Goal: Task Accomplishment & Management: Complete application form

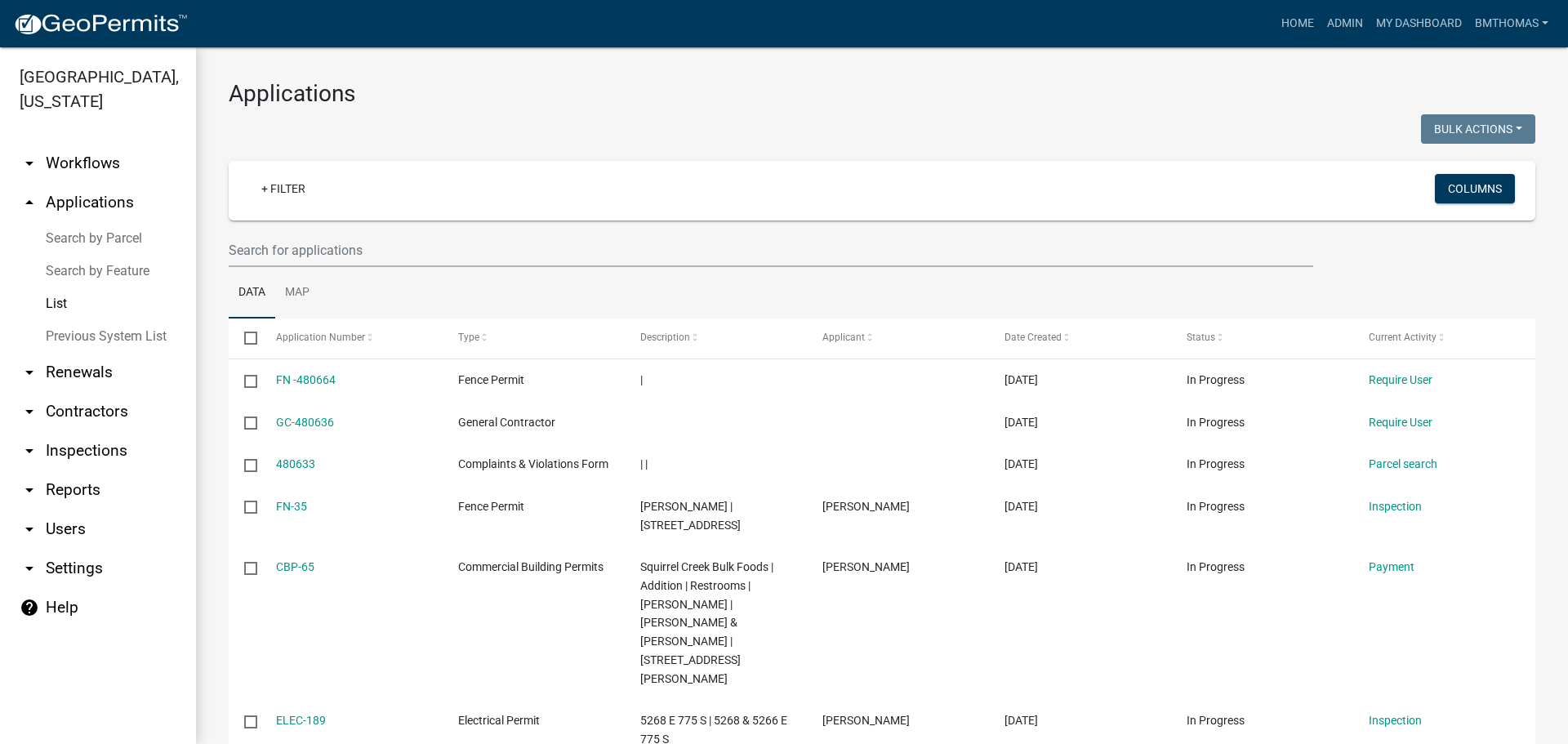
select select "3: 100"
click at [73, 431] on link "arrow_drop_down Inspections" at bounding box center [98, 450] width 196 height 39
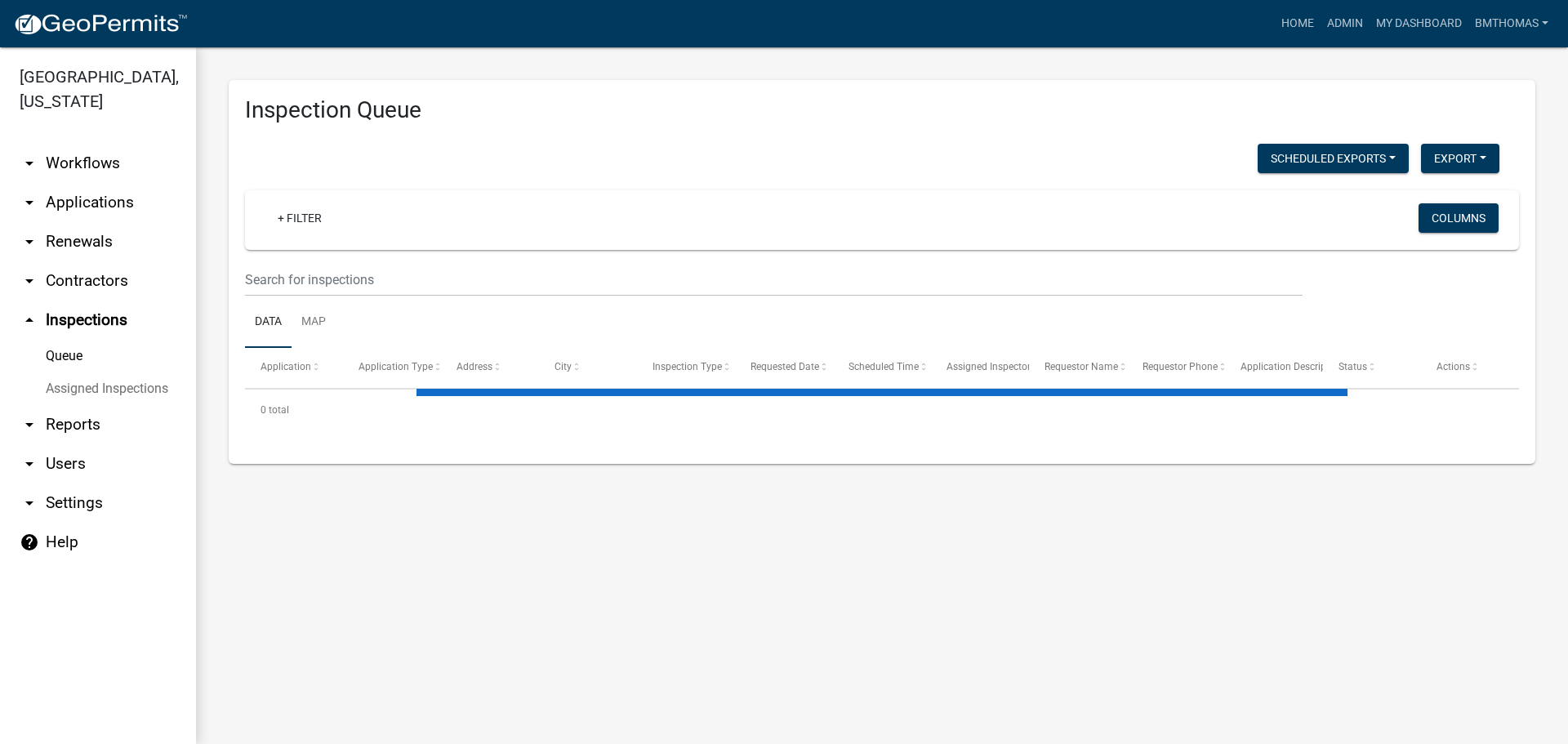
click at [67, 372] on link "Assigned Inspections" at bounding box center [98, 388] width 196 height 32
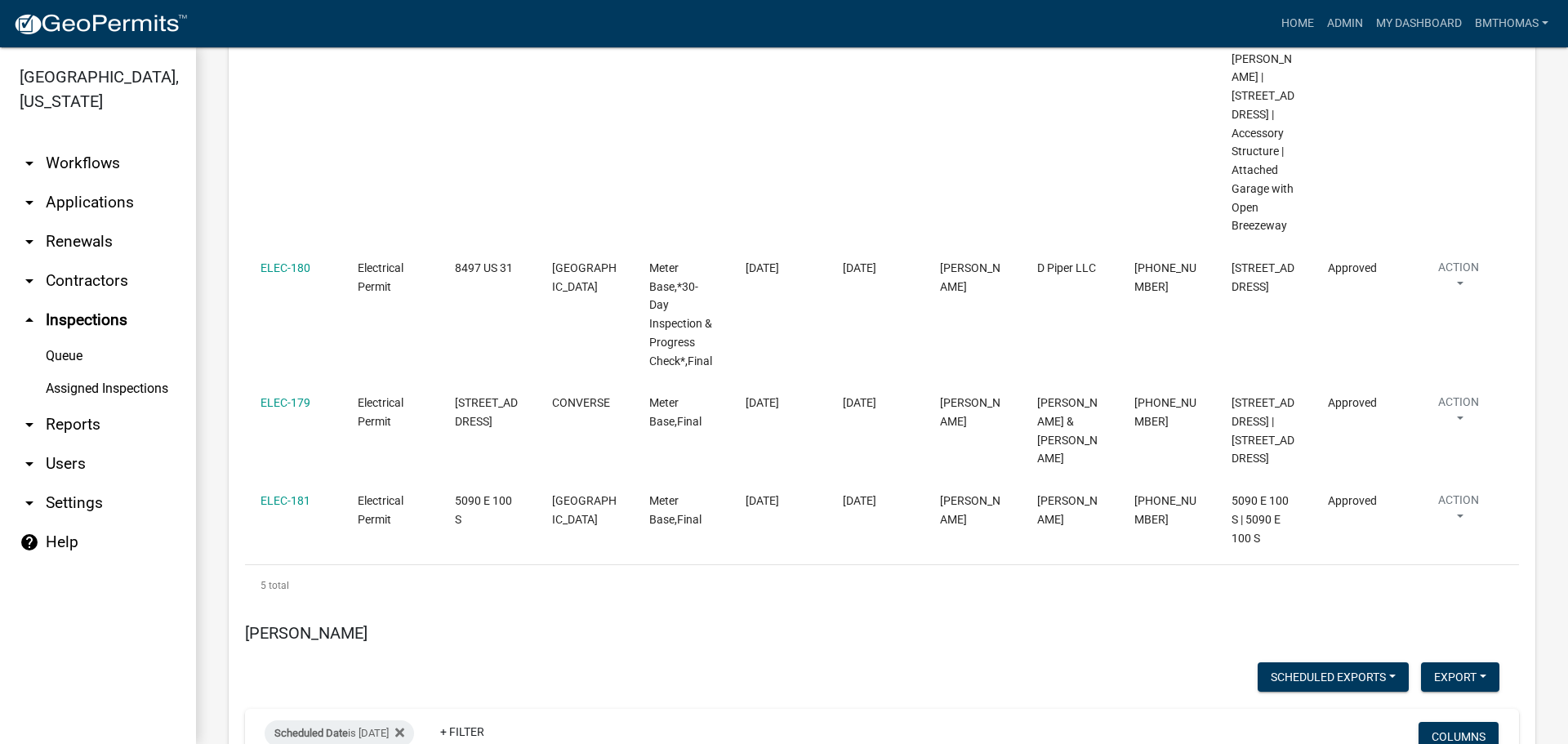
scroll to position [10231, 0]
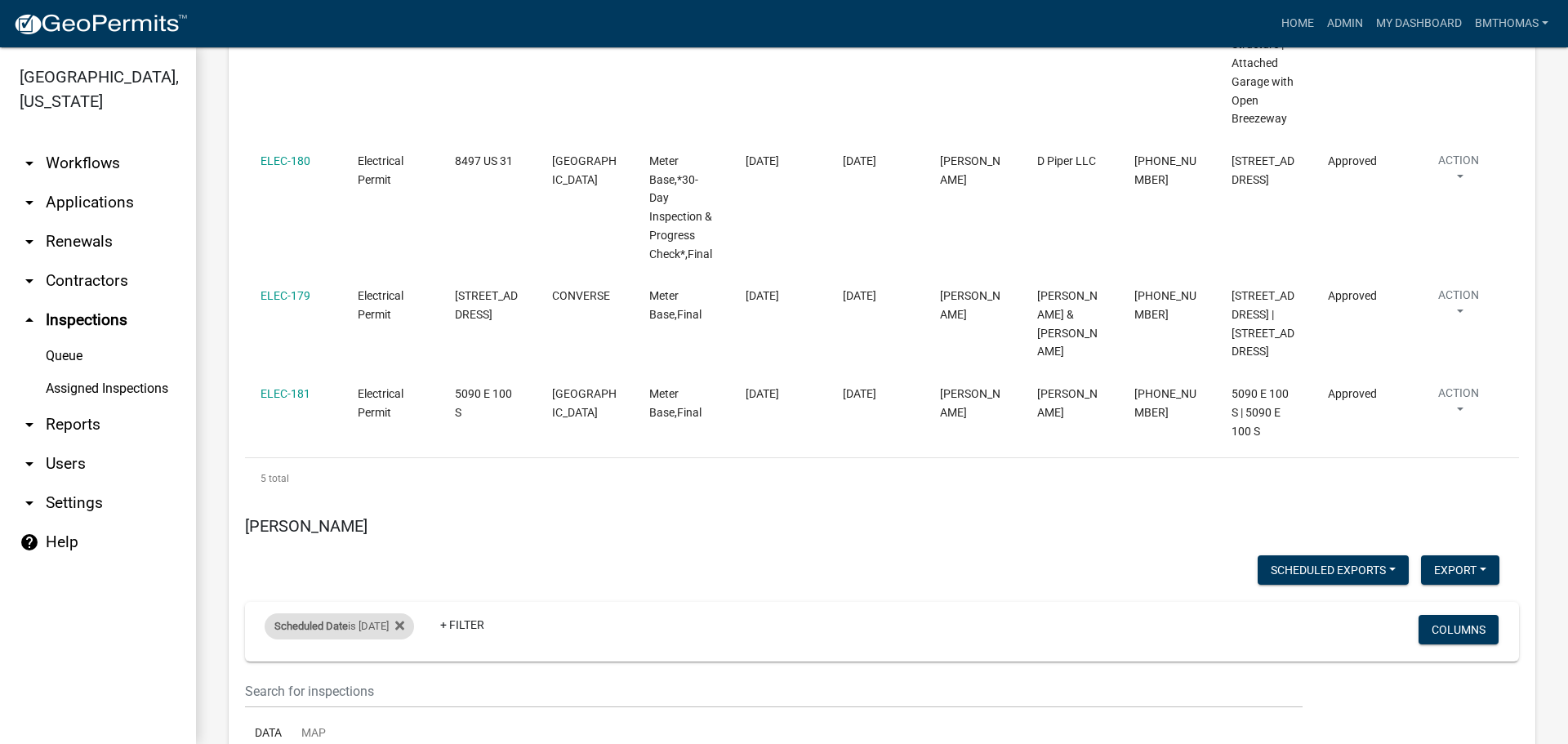
click at [359, 613] on div "Scheduled Date is [DATE]" at bounding box center [339, 626] width 150 height 26
click at [408, 481] on input "[DATE]" at bounding box center [353, 483] width 115 height 33
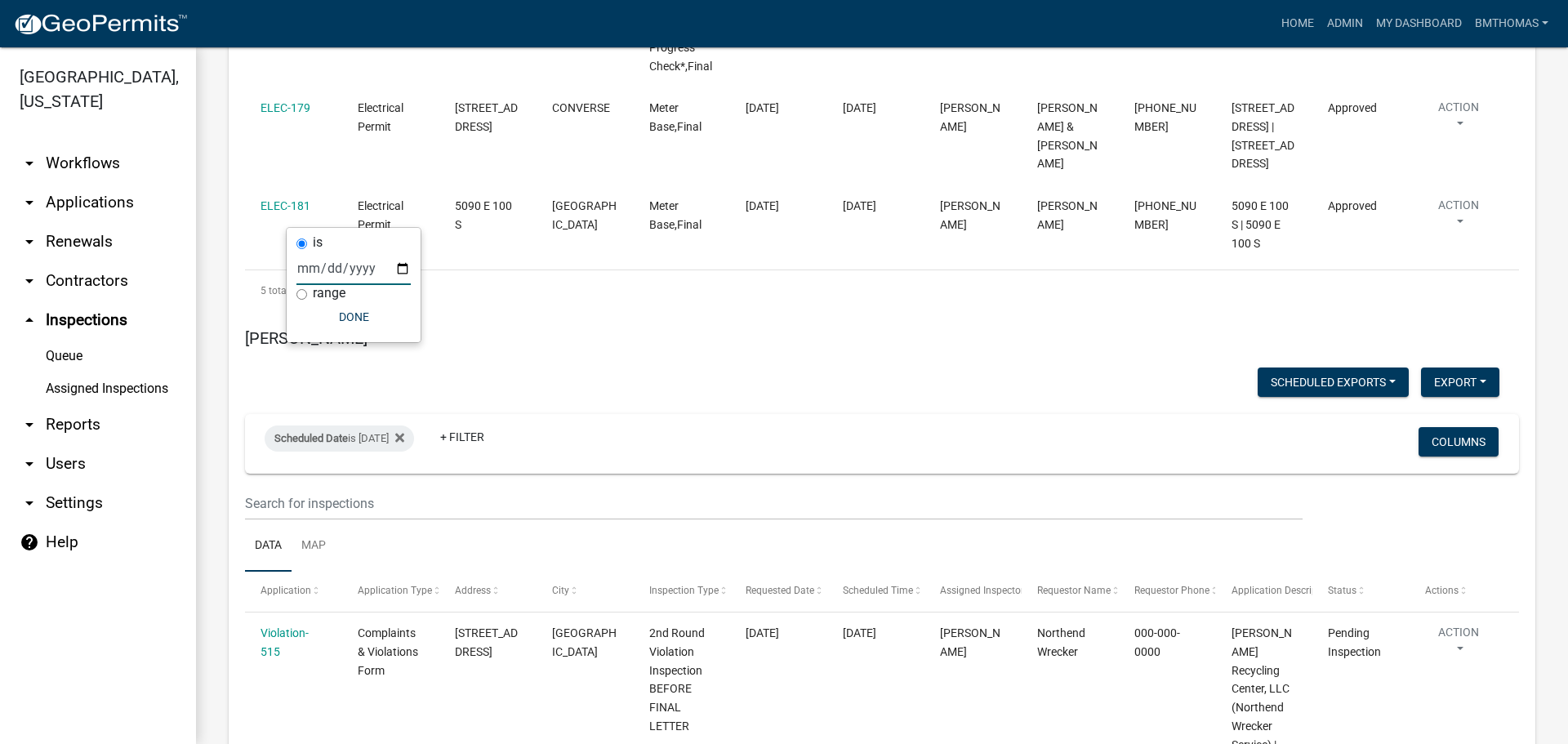
scroll to position [10417, 0]
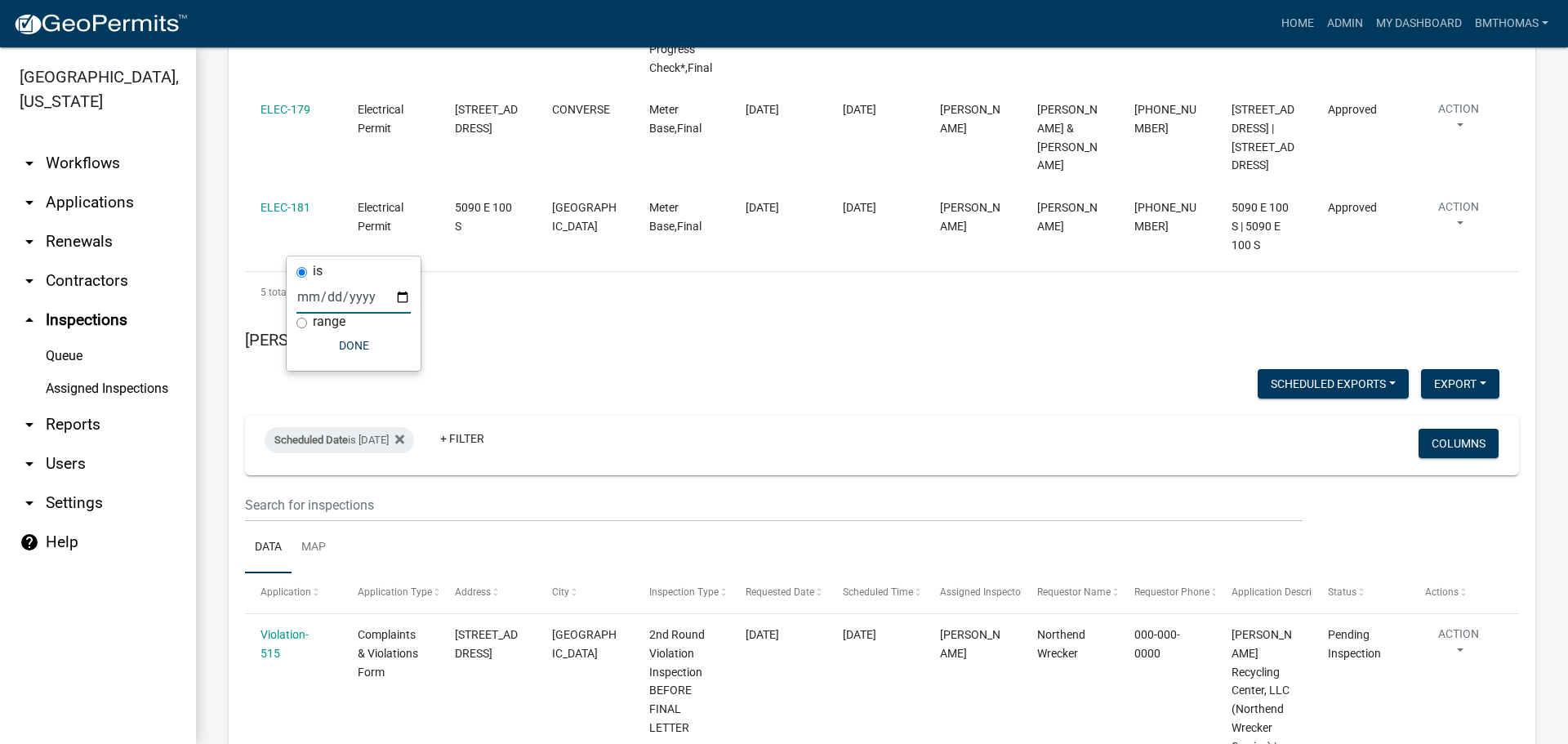
click at [401, 295] on input "[DATE]" at bounding box center [353, 296] width 115 height 33
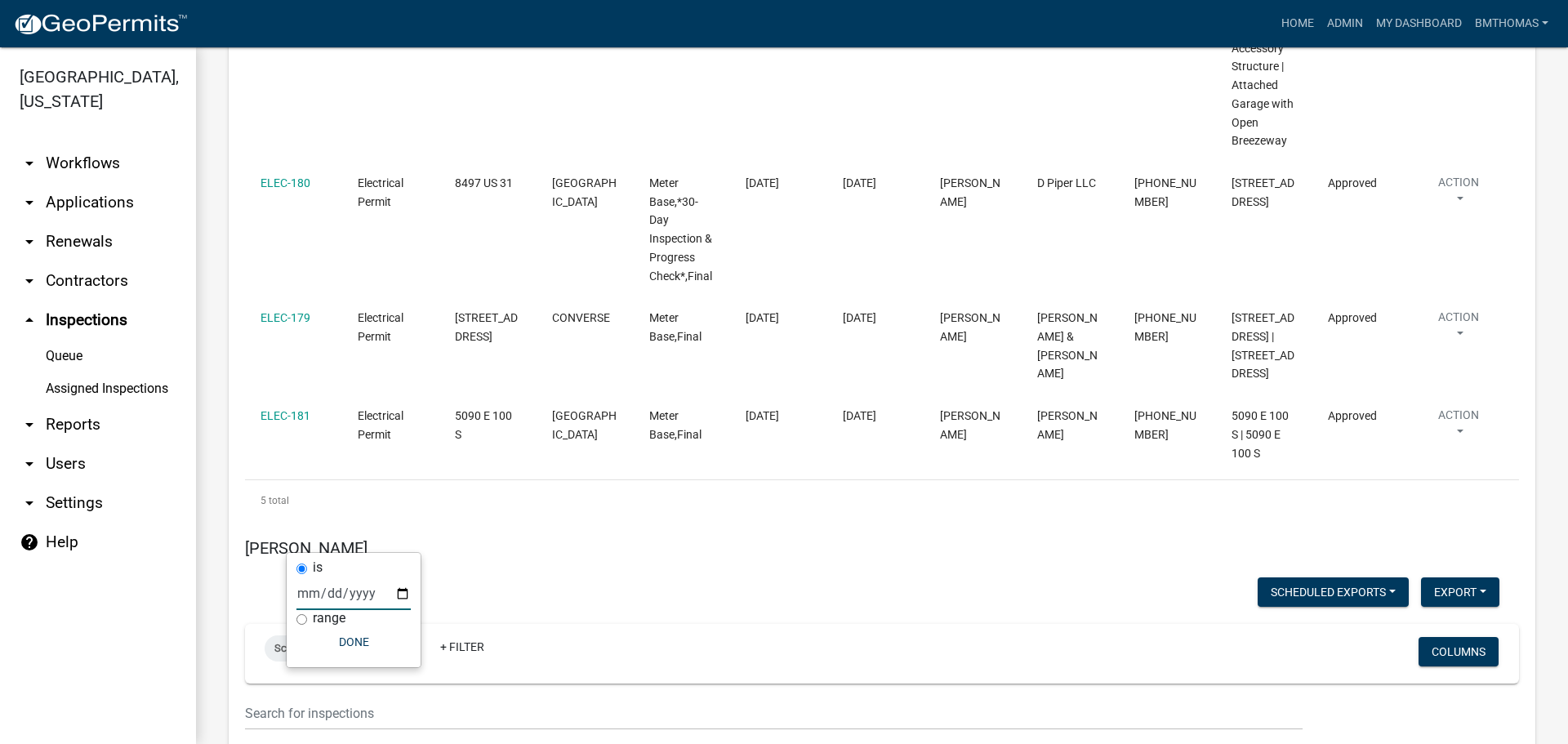
scroll to position [10231, 0]
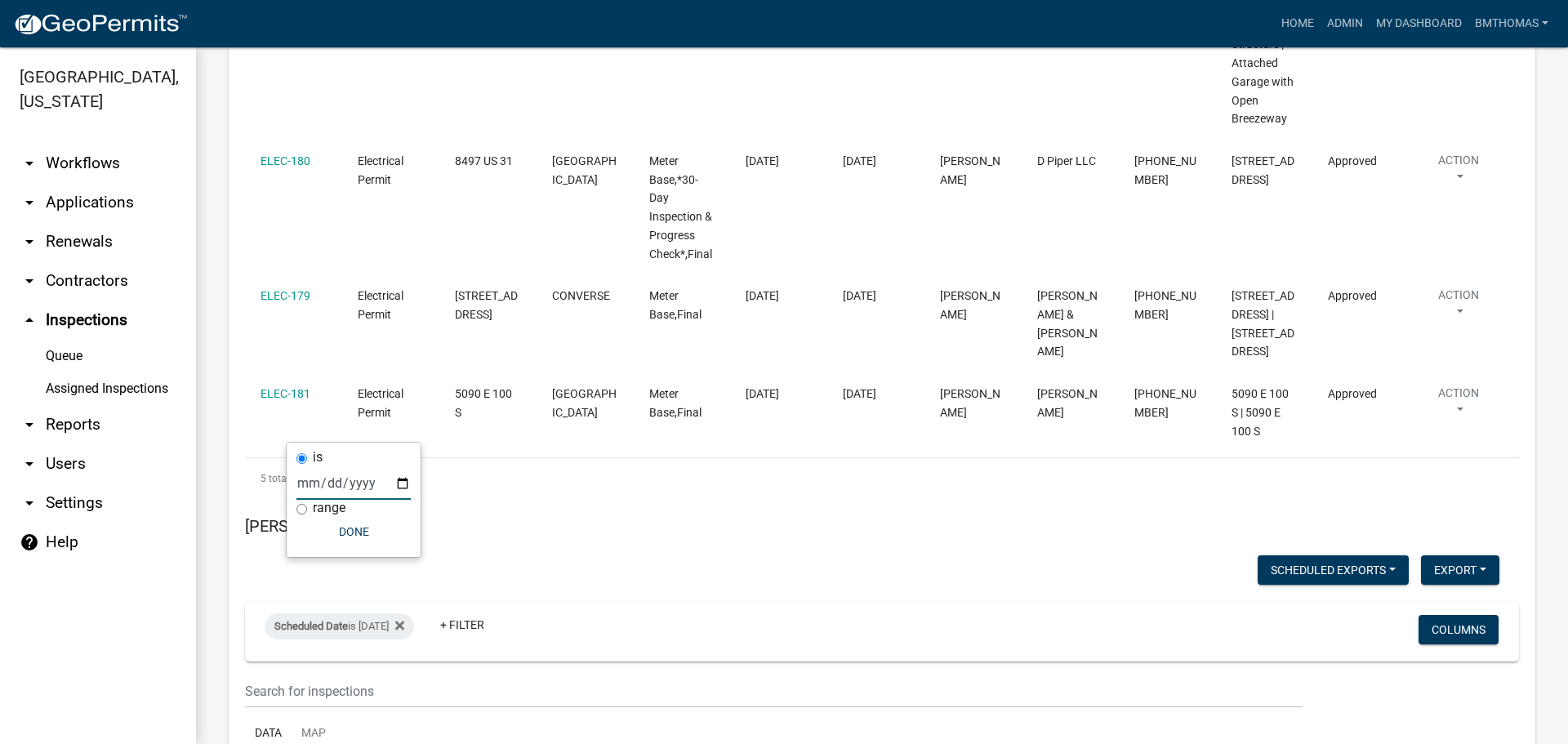
click at [388, 481] on input "[DATE]" at bounding box center [353, 483] width 115 height 33
click at [394, 486] on input "[DATE]" at bounding box center [353, 483] width 115 height 33
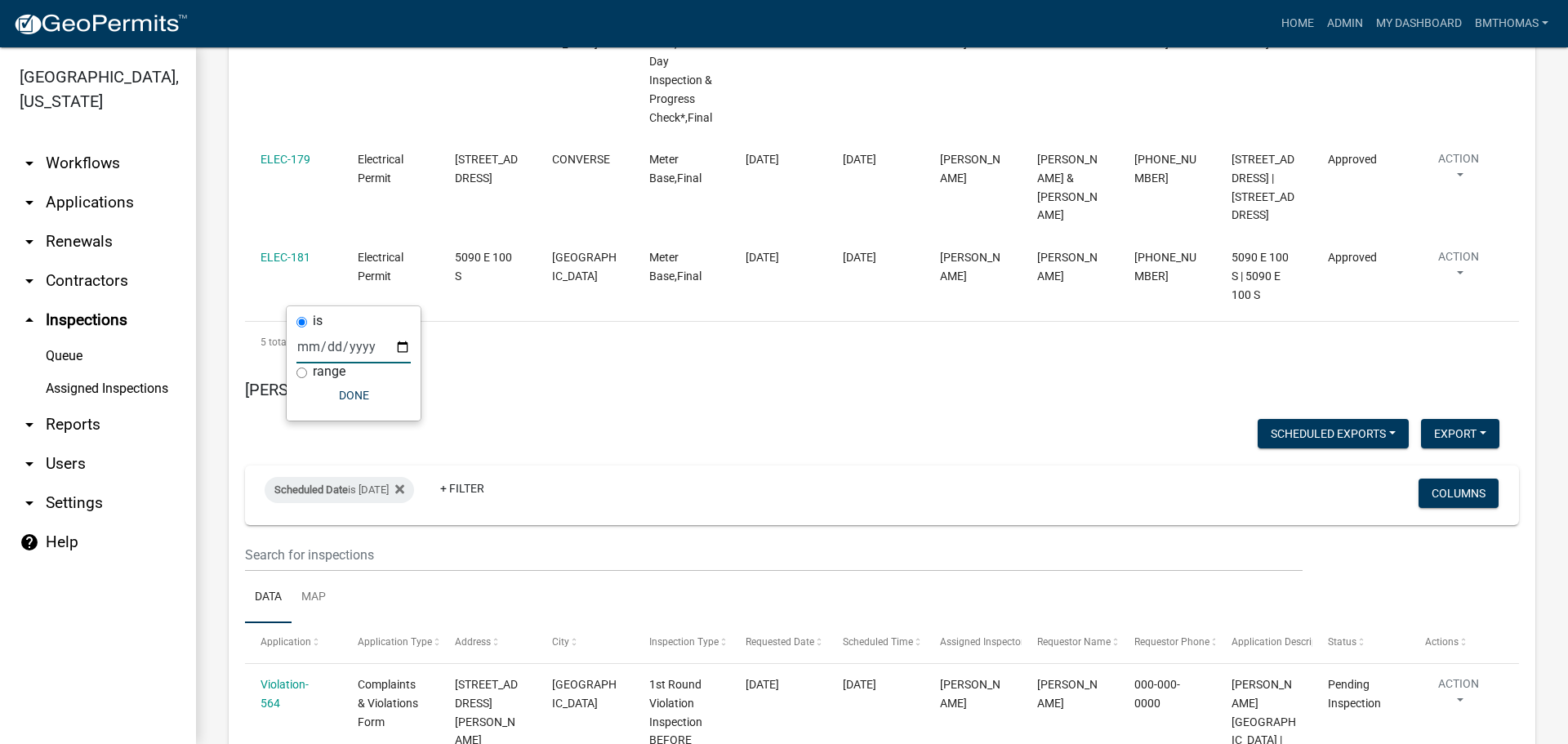
click at [404, 337] on input "[DATE]" at bounding box center [353, 346] width 115 height 33
click at [405, 348] on input "[DATE]" at bounding box center [353, 346] width 115 height 33
type input "[DATE]"
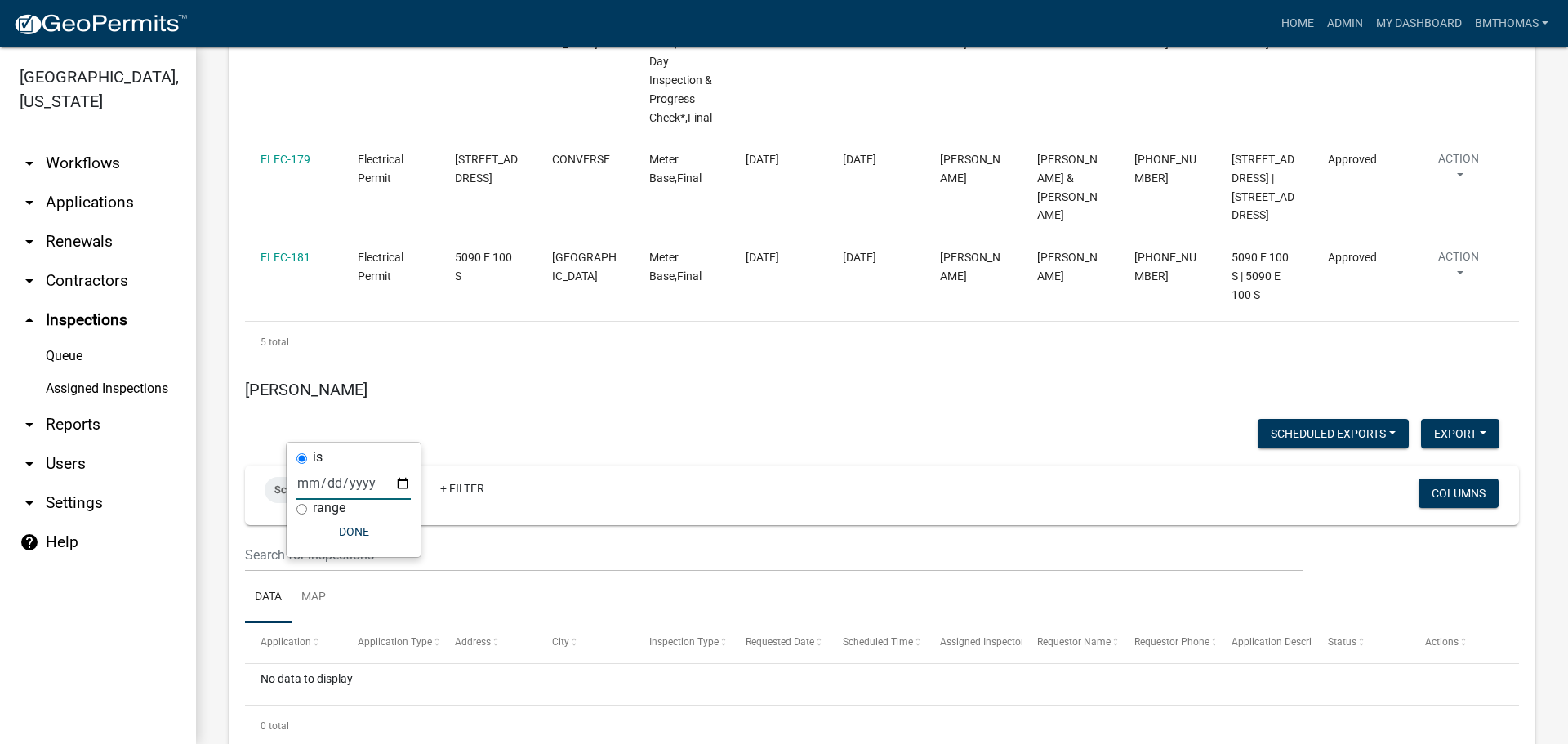
scroll to position [10231, 0]
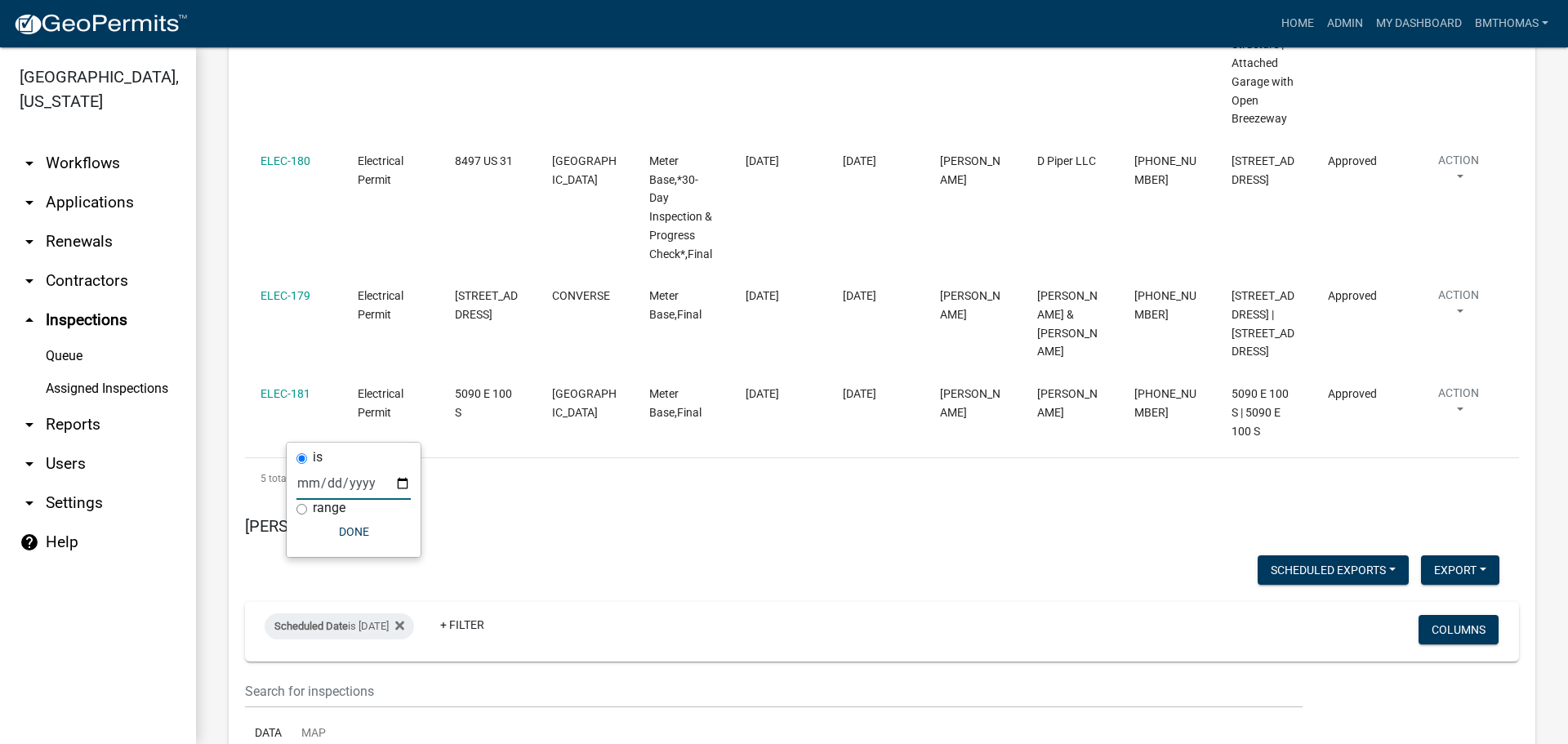
click at [79, 183] on link "arrow_drop_down Applications" at bounding box center [98, 202] width 196 height 39
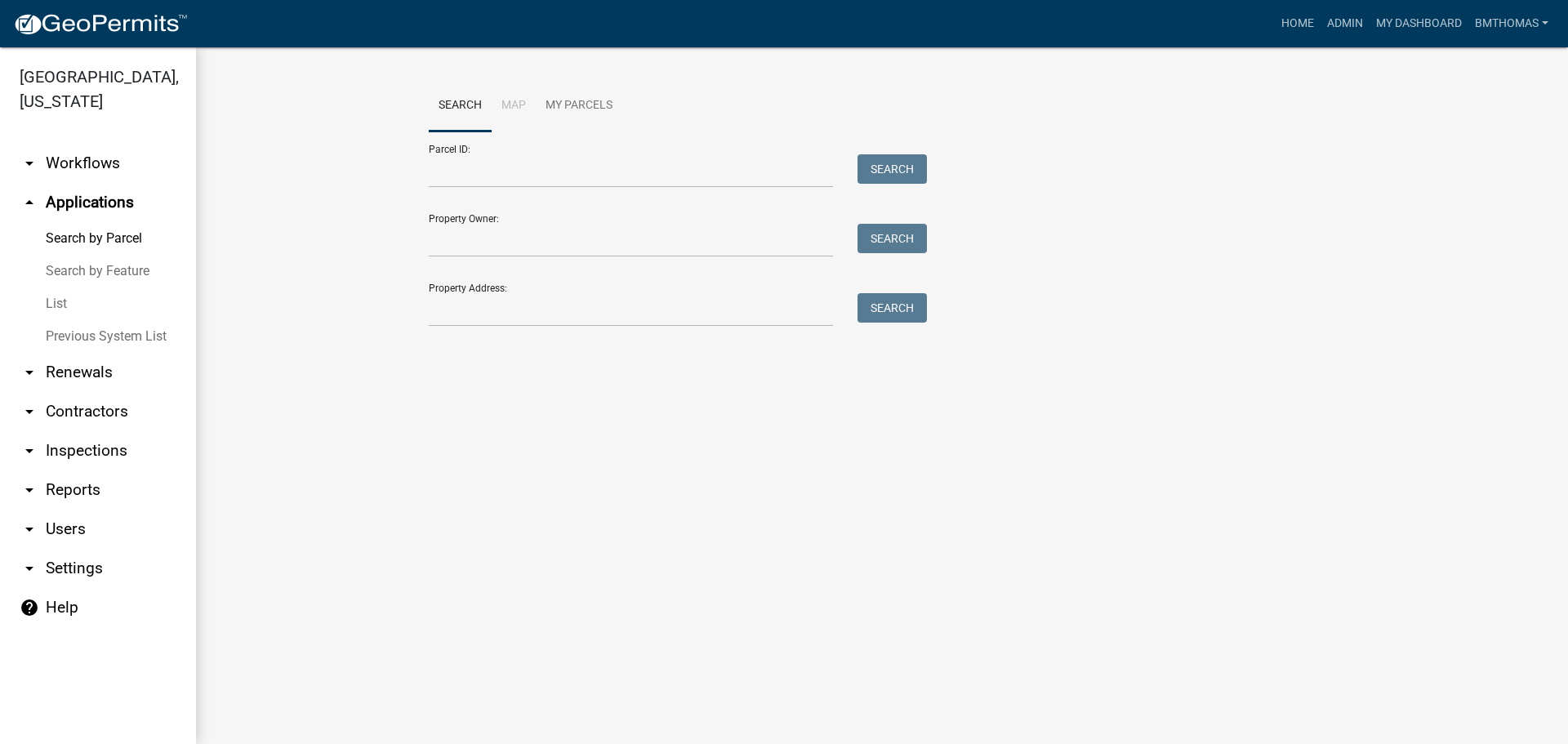
click at [60, 288] on link "List" at bounding box center [98, 303] width 196 height 32
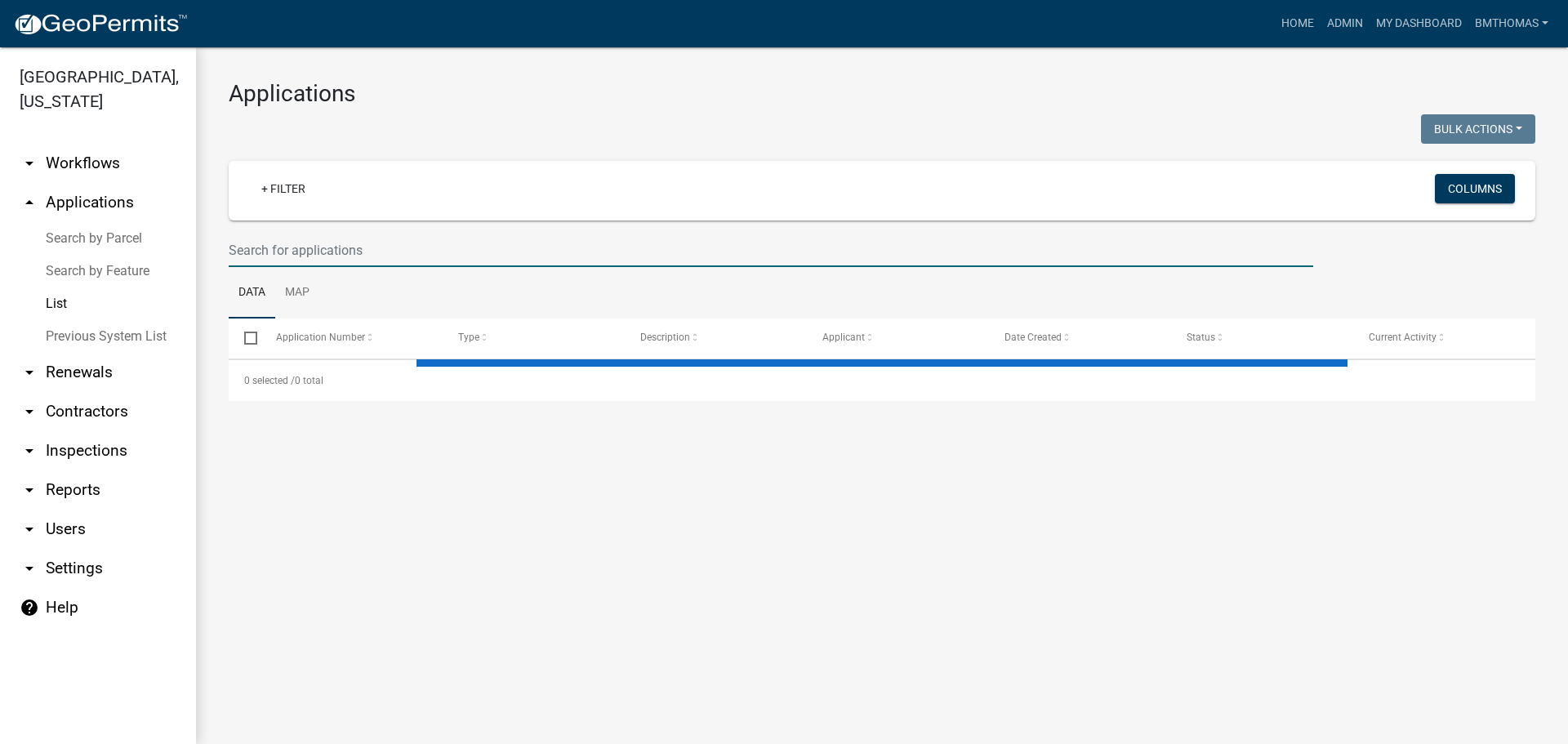
click at [345, 251] on input "text" at bounding box center [770, 250] width 1084 height 33
select select "3: 100"
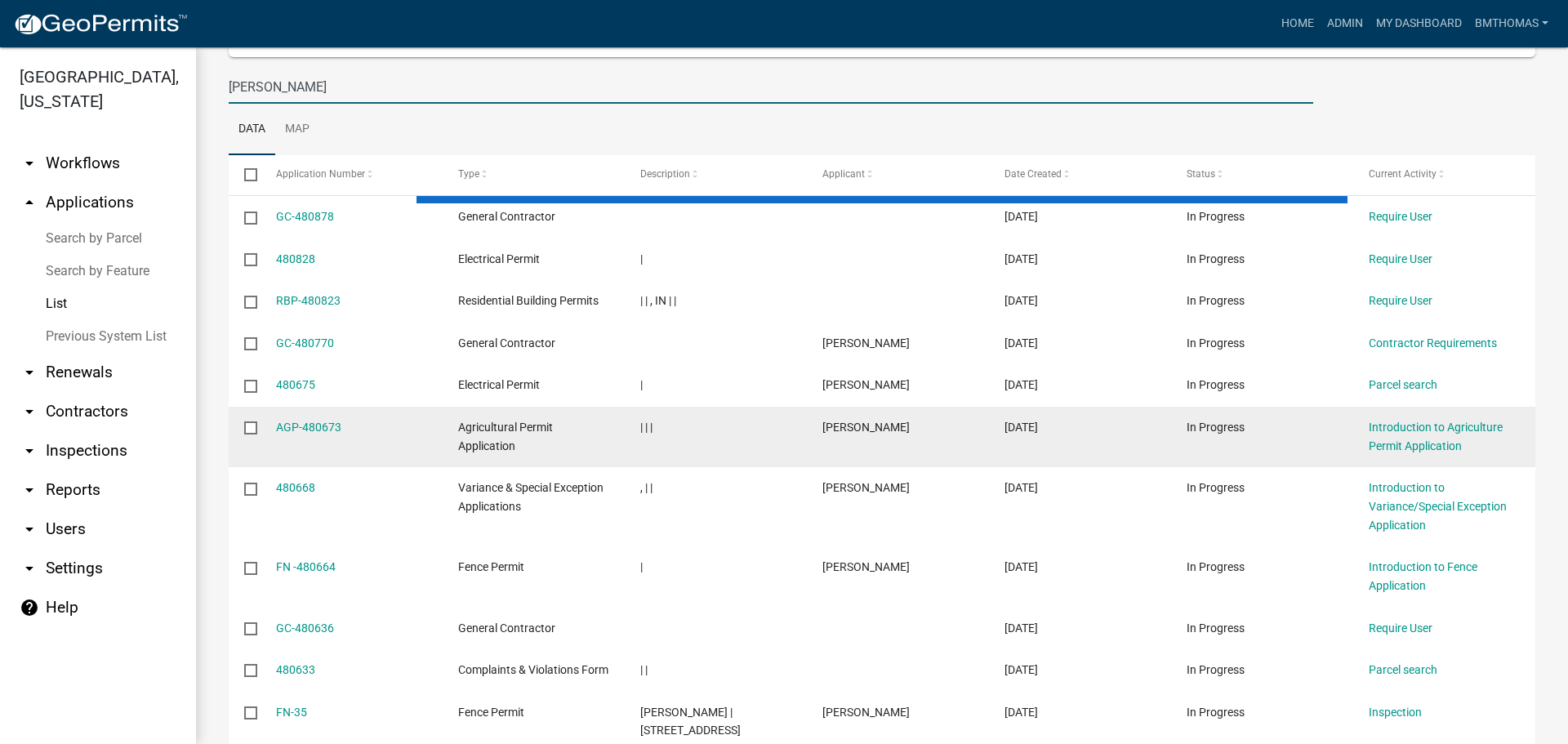
scroll to position [20, 0]
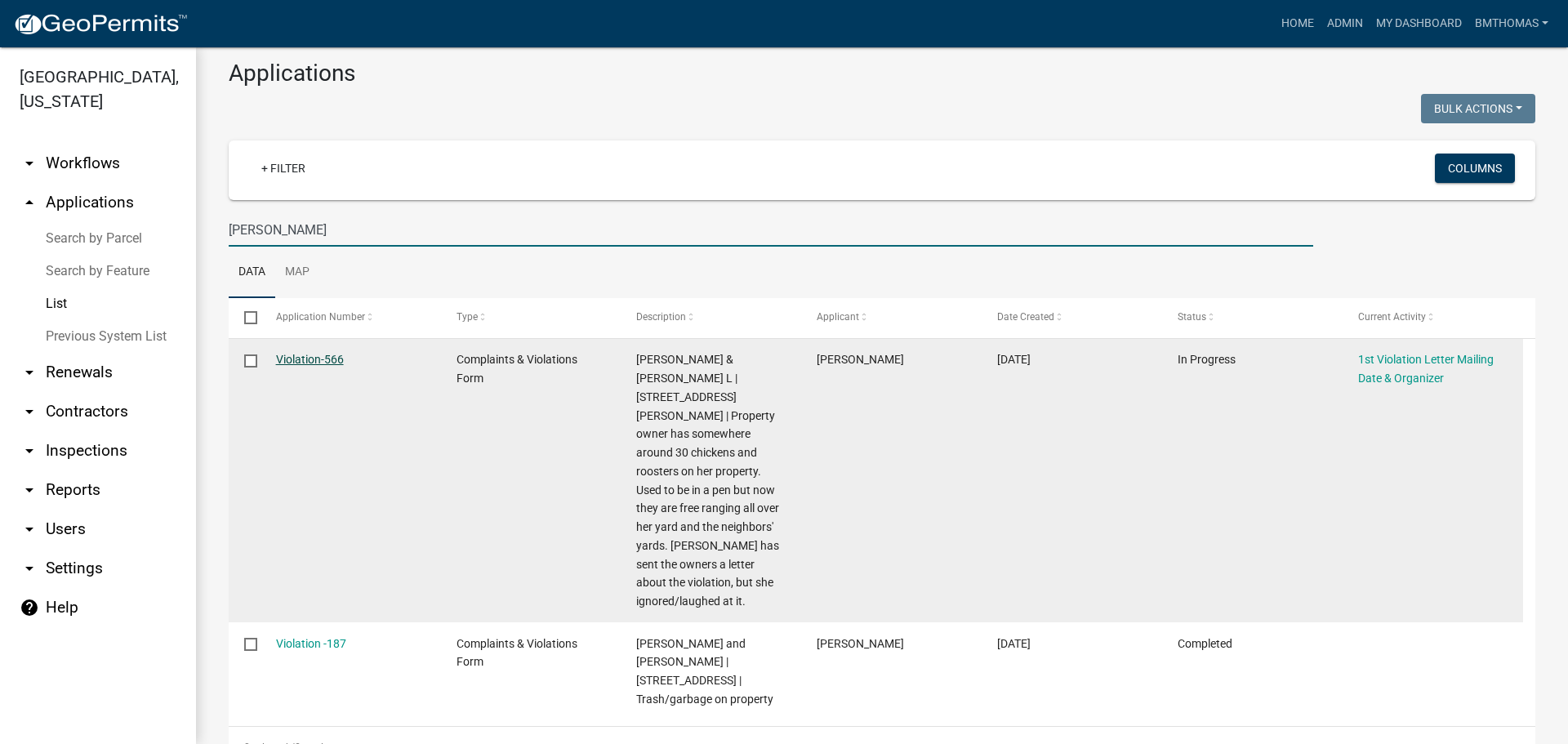
type input "[PERSON_NAME]"
click at [328, 352] on link "Violation-566" at bounding box center [310, 358] width 68 height 13
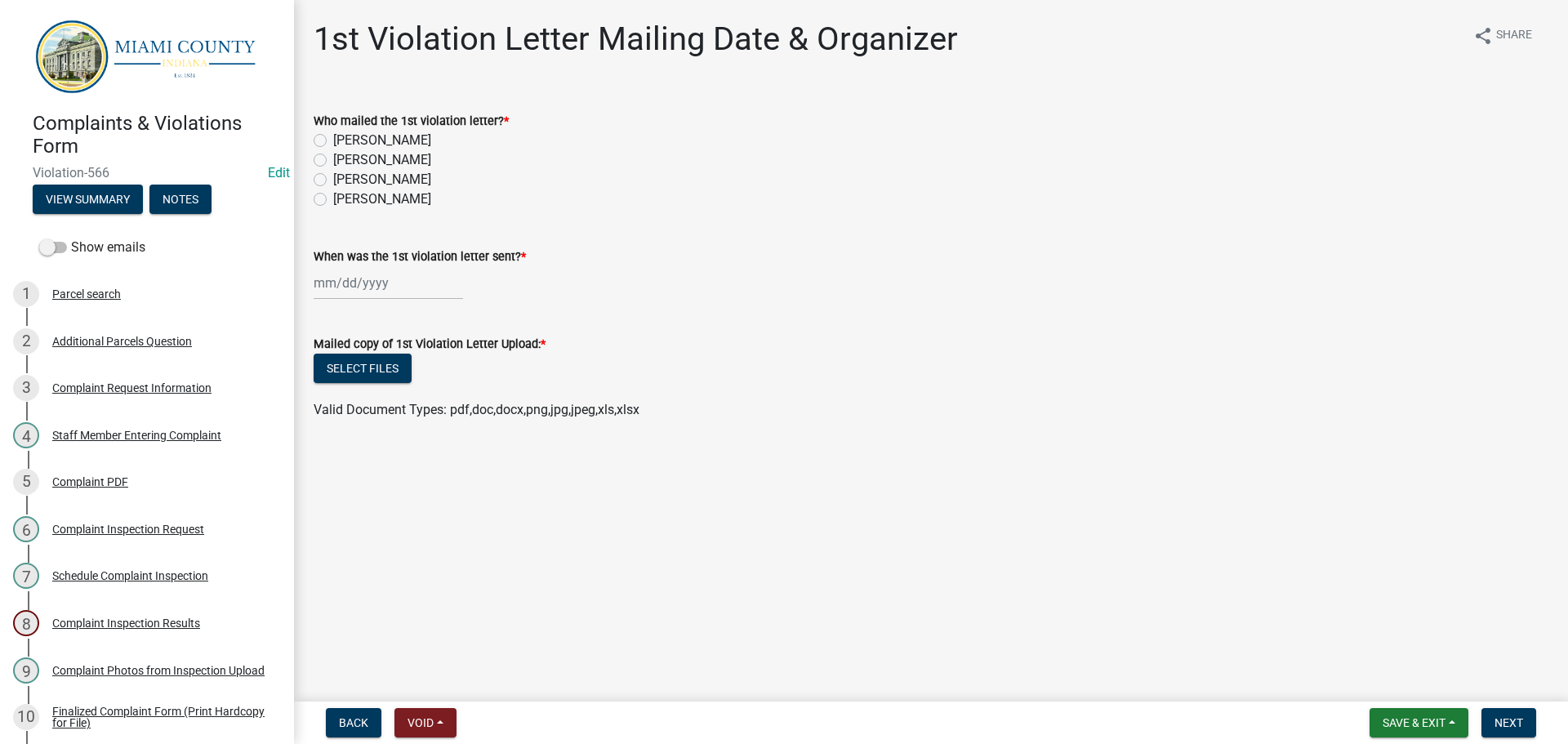
click at [333, 177] on label "[PERSON_NAME]" at bounding box center [382, 179] width 98 height 19
click at [333, 177] on input "[PERSON_NAME]" at bounding box center [338, 175] width 10 height 10
radio input "true"
click at [373, 287] on div at bounding box center [388, 282] width 150 height 33
select select "9"
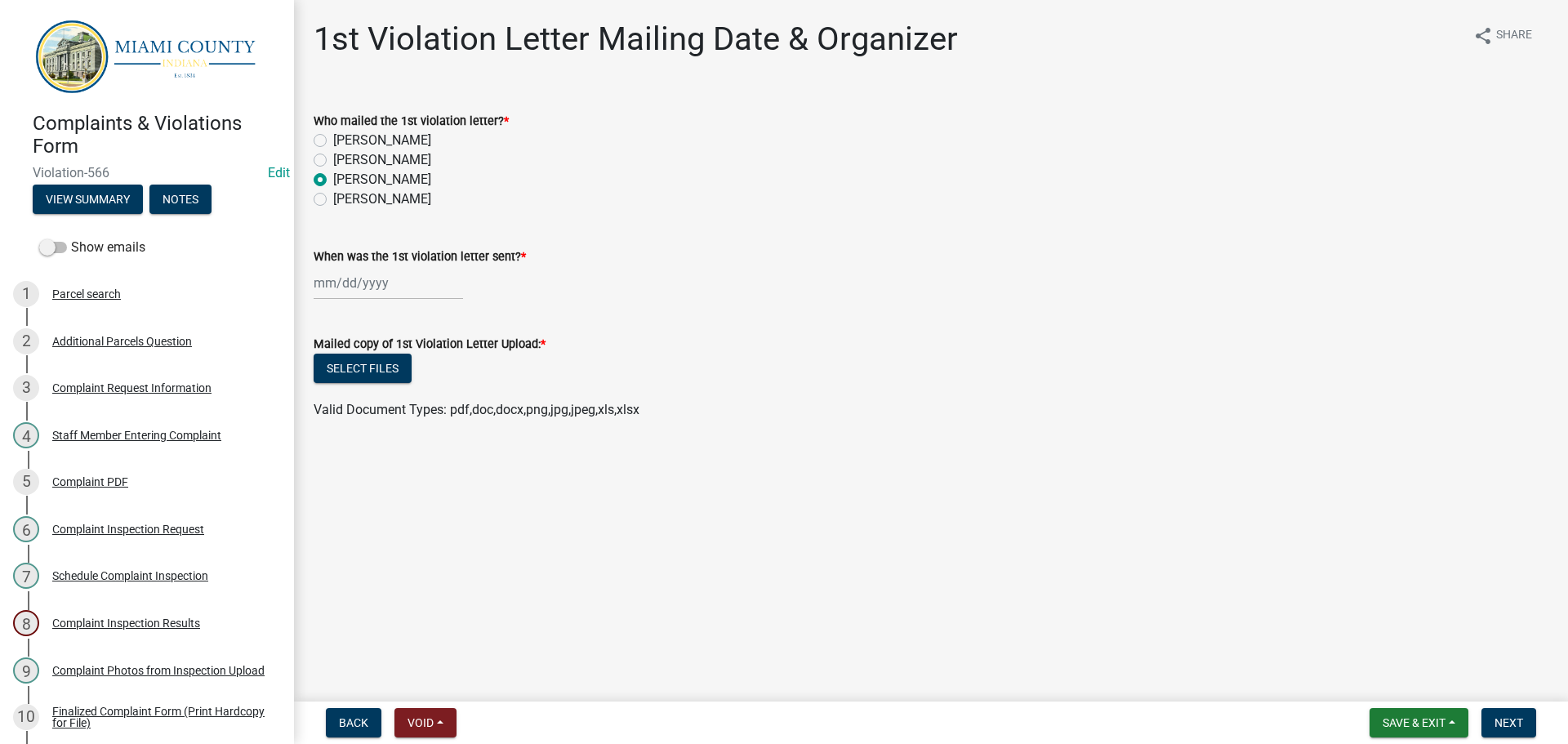
select select "2025"
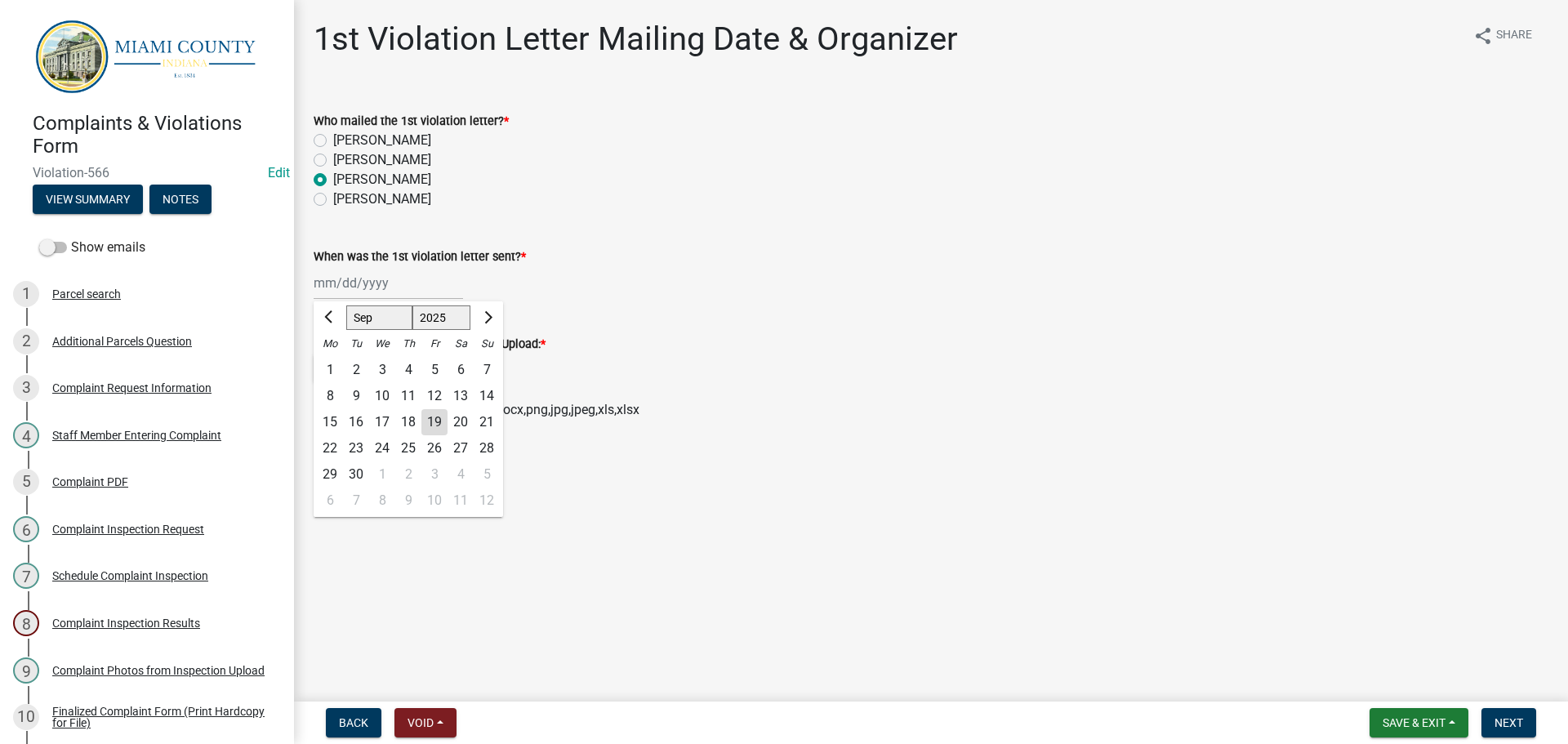
click at [433, 431] on div "19" at bounding box center [435, 422] width 26 height 26
type input "[DATE]"
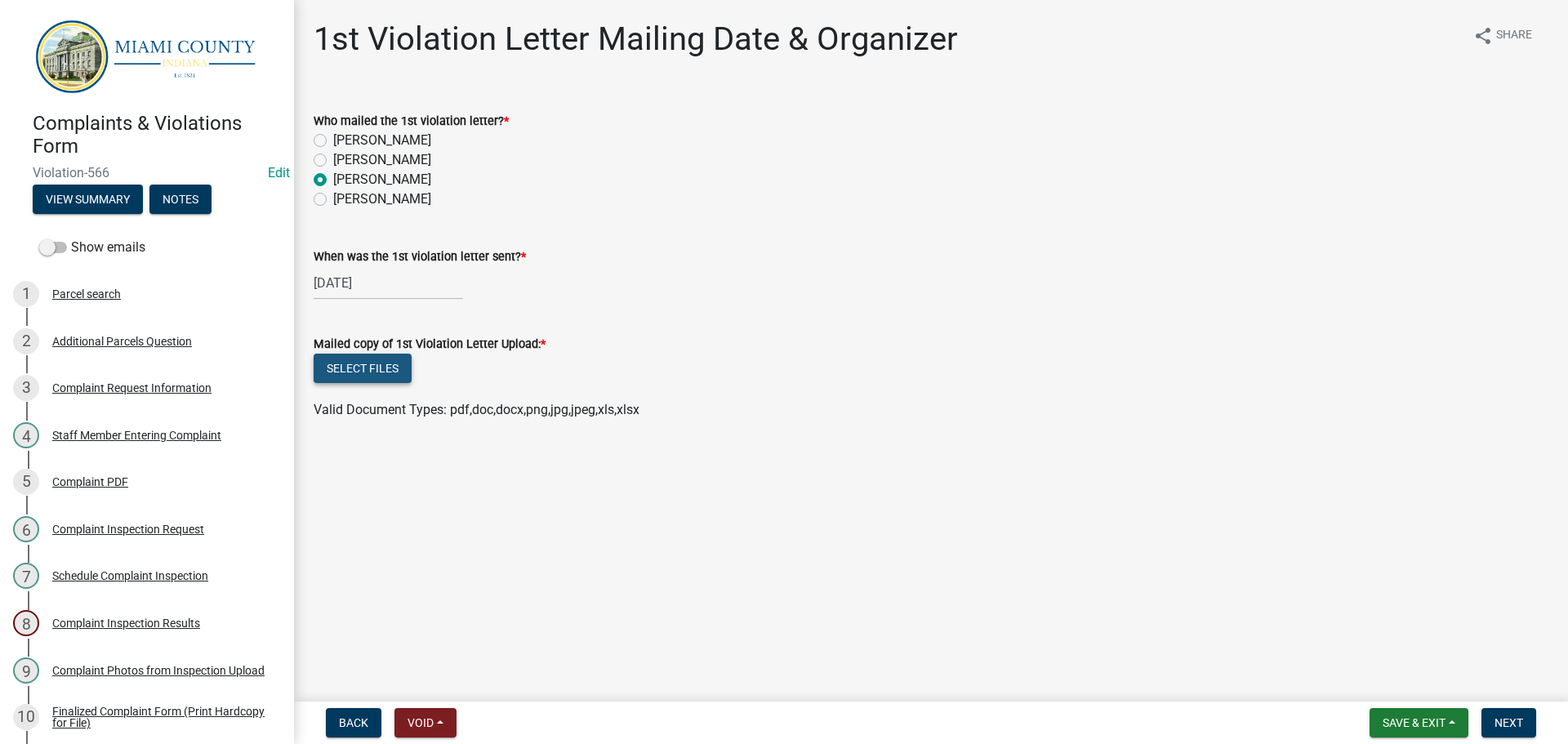
click at [390, 382] on button "Select files" at bounding box center [363, 368] width 98 height 30
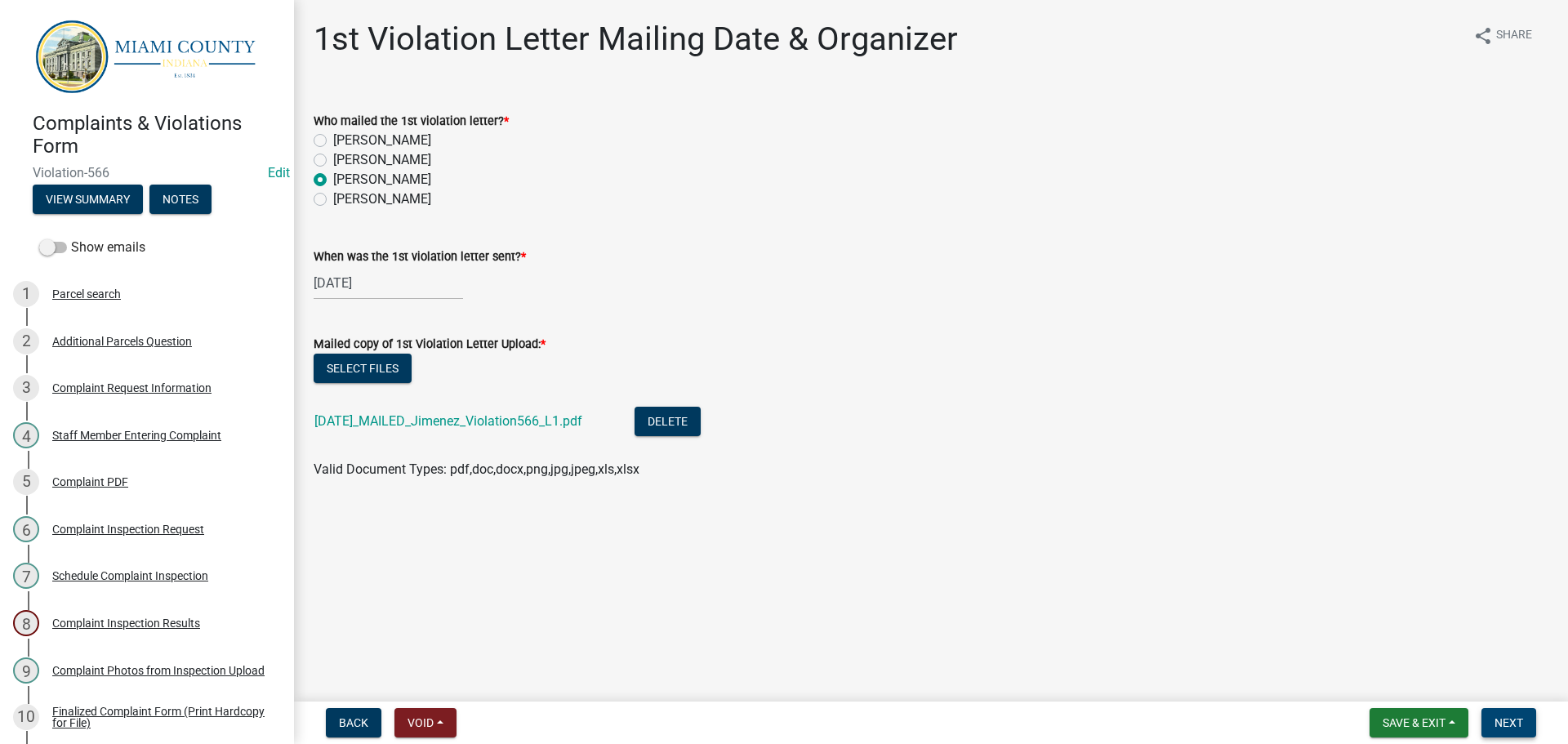
click at [1528, 717] on button "Next" at bounding box center [1509, 723] width 55 height 30
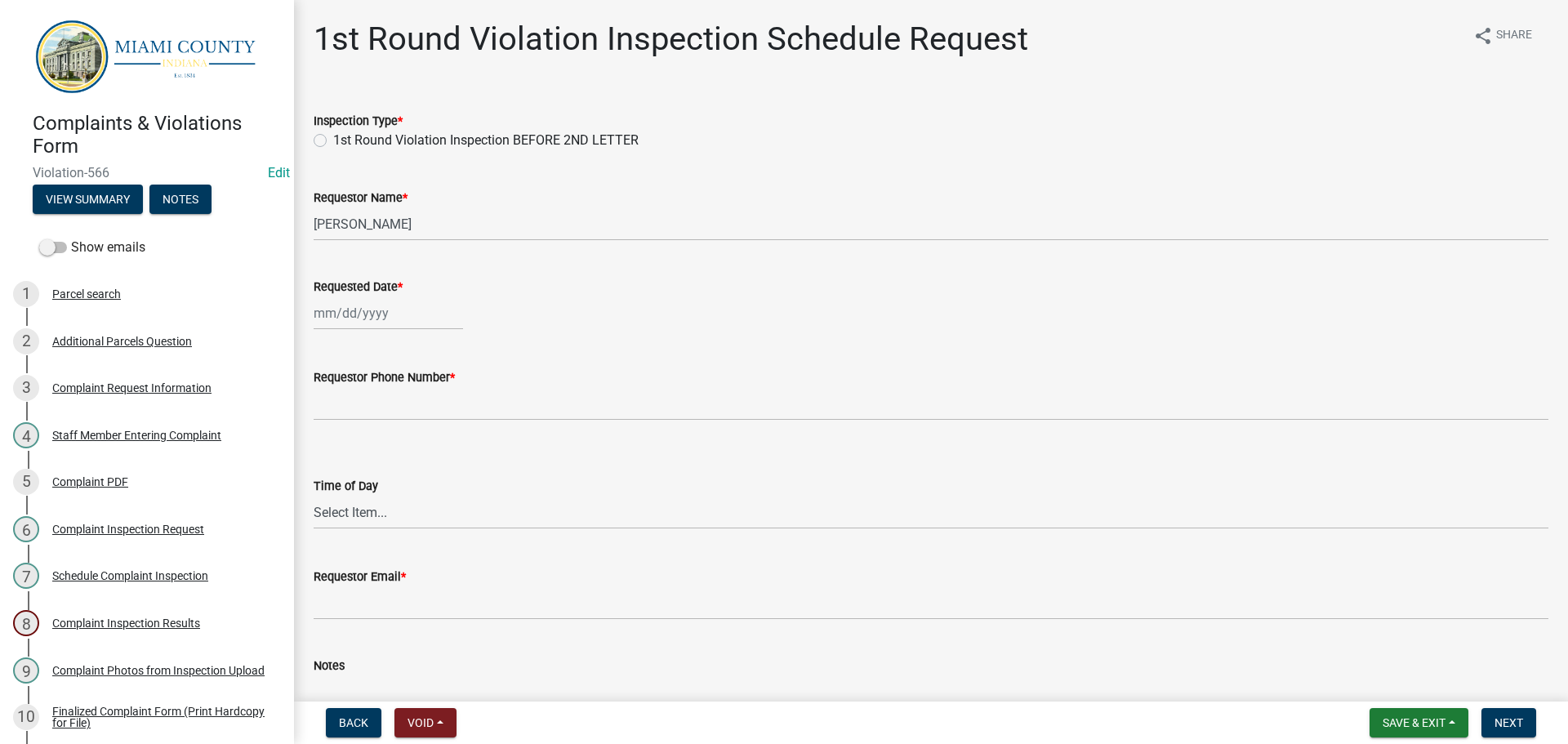
click at [333, 136] on label "1st Round Violation Inspection BEFORE 2ND LETTER" at bounding box center [485, 140] width 305 height 19
click at [333, 136] on input "1st Round Violation Inspection BEFORE 2ND LETTER" at bounding box center [338, 136] width 10 height 10
radio input "true"
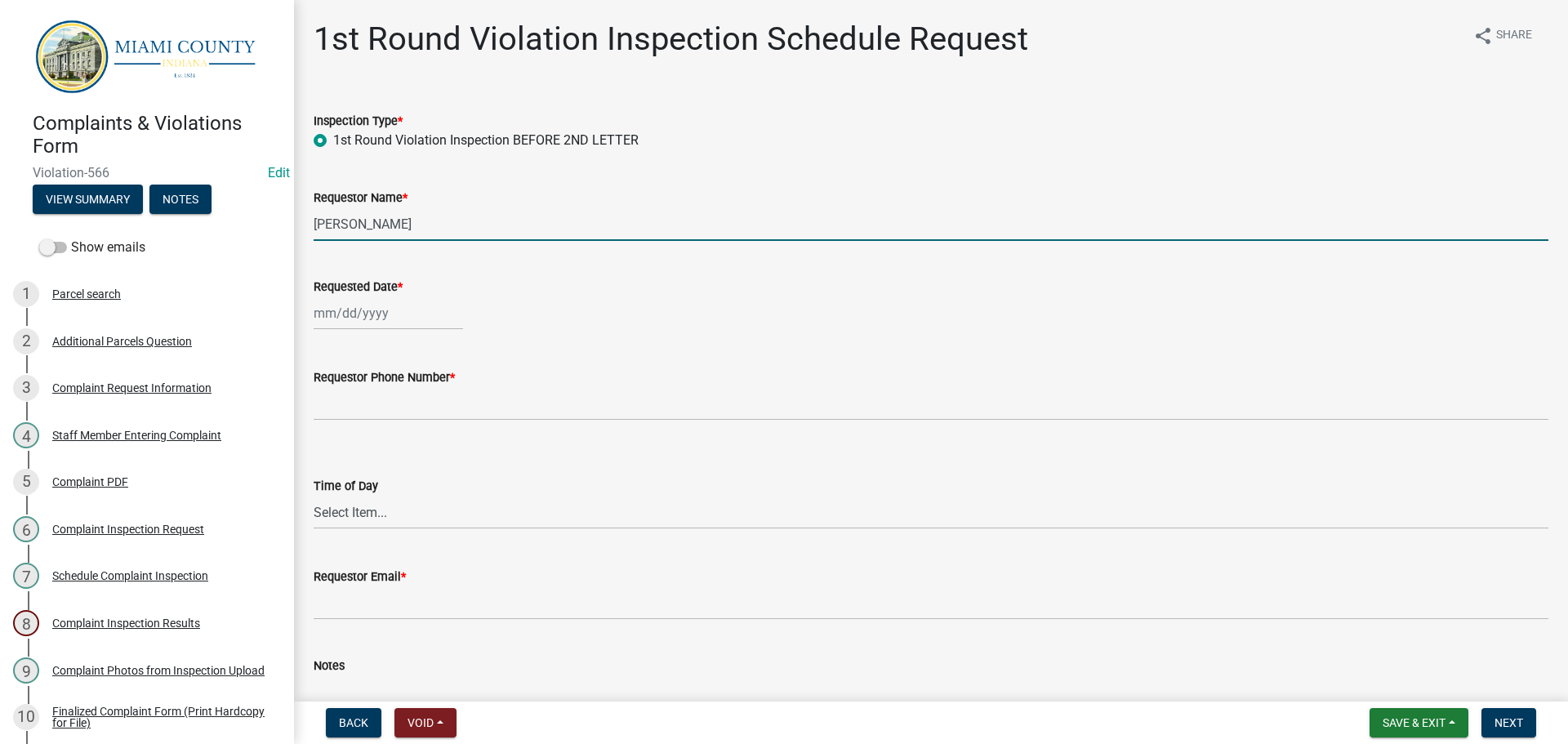
drag, startPoint x: 429, startPoint y: 224, endPoint x: 292, endPoint y: 231, distance: 137.2
click at [292, 231] on div "Complaints & Violations Form Violation-566 Edit View Summary Notes Show emails …" at bounding box center [784, 372] width 1568 height 744
type input "[PERSON_NAME] & [PERSON_NAME]"
select select "9"
select select "2025"
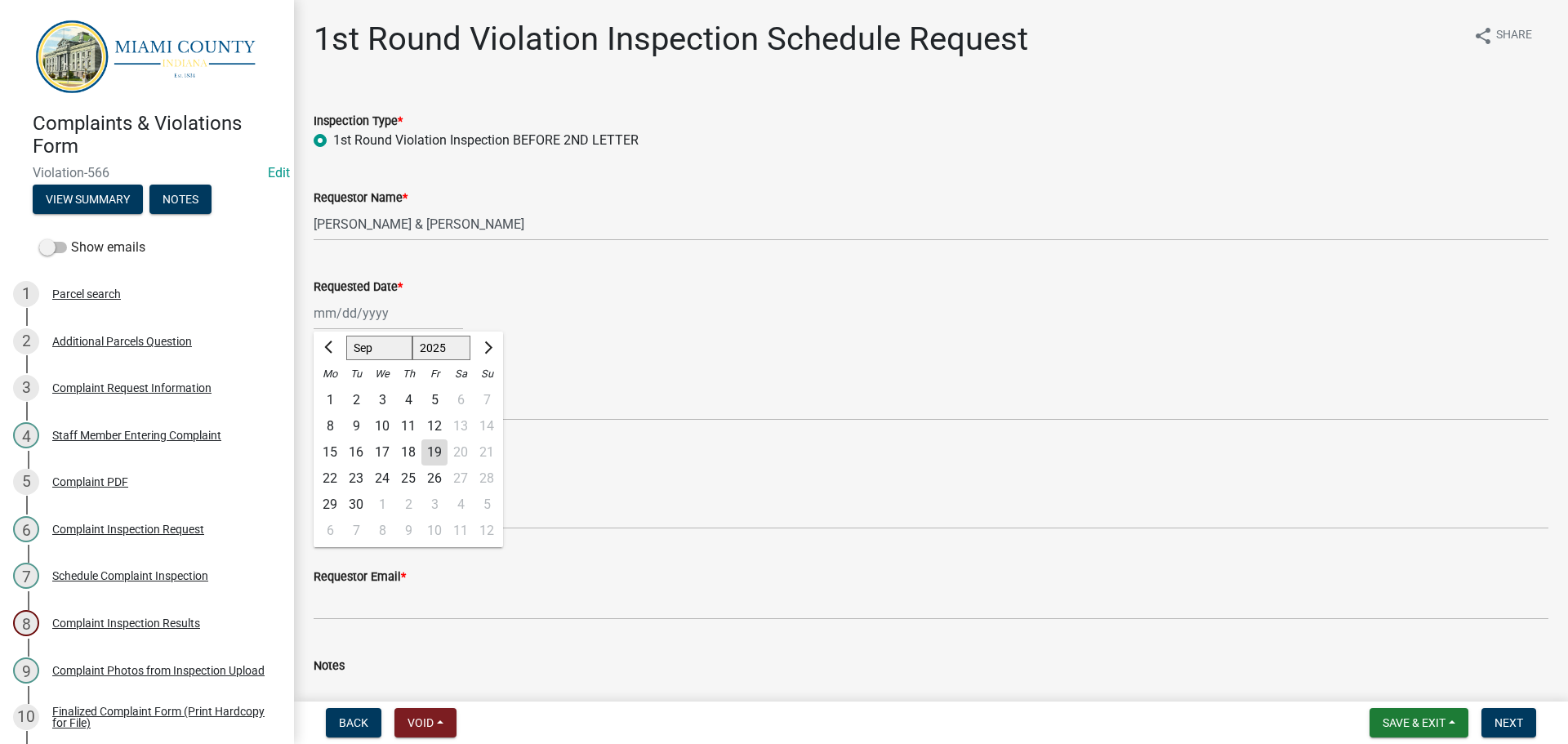
click at [369, 315] on div "[PERSON_NAME] Feb Mar Apr [PERSON_NAME][DATE] Oct Nov [DATE] 1526 1527 1528 152…" at bounding box center [388, 313] width 150 height 33
click at [331, 501] on div "29" at bounding box center [330, 504] width 26 height 26
type input "[DATE]"
select select "9"
select select "2025"
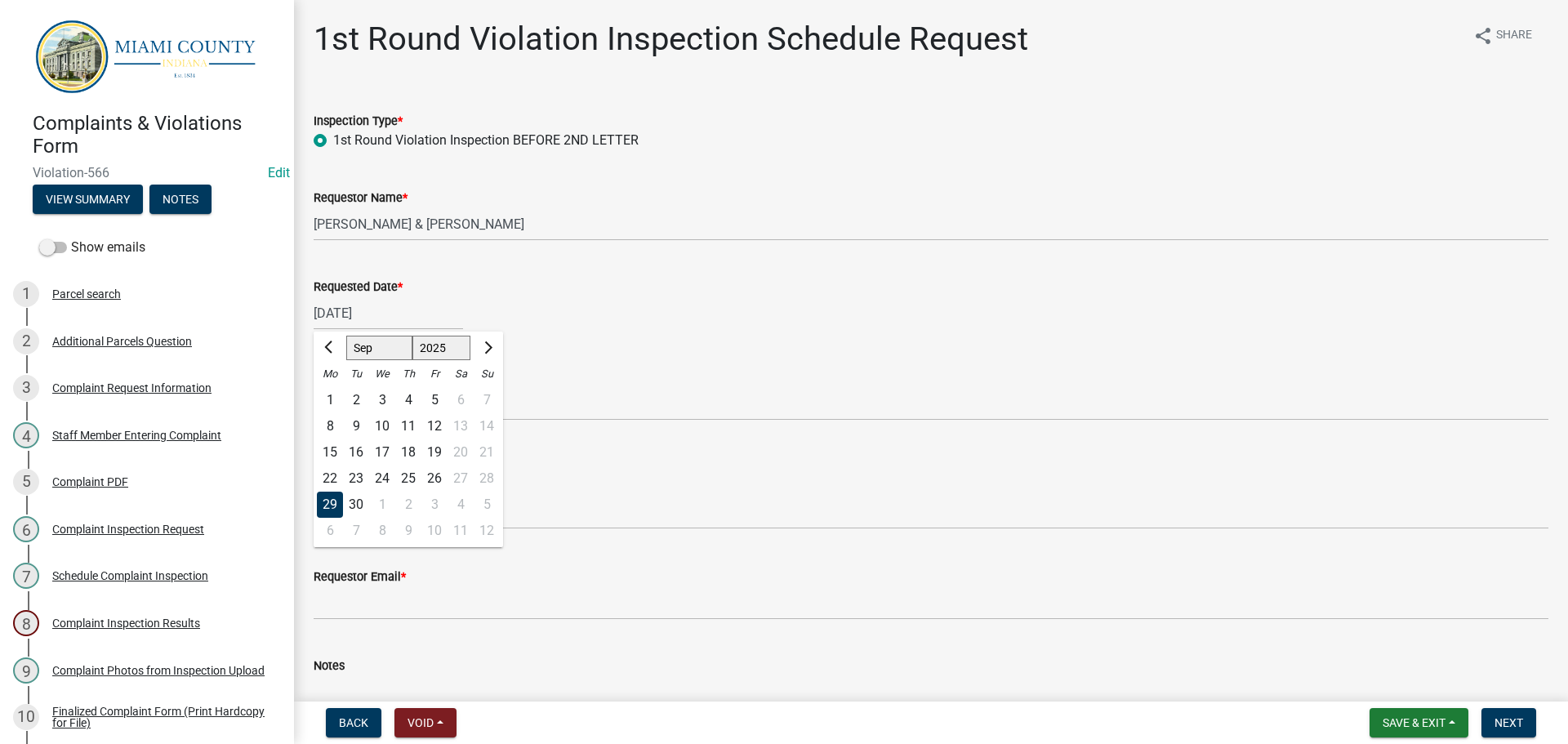
click at [366, 318] on div "[DATE] [PERSON_NAME] Apr May Jun [DATE] Aug Sep Oct Nov [DATE] 1526 1527 1528 1…" at bounding box center [388, 313] width 150 height 33
click at [355, 503] on div "30" at bounding box center [356, 504] width 26 height 26
type input "[DATE]"
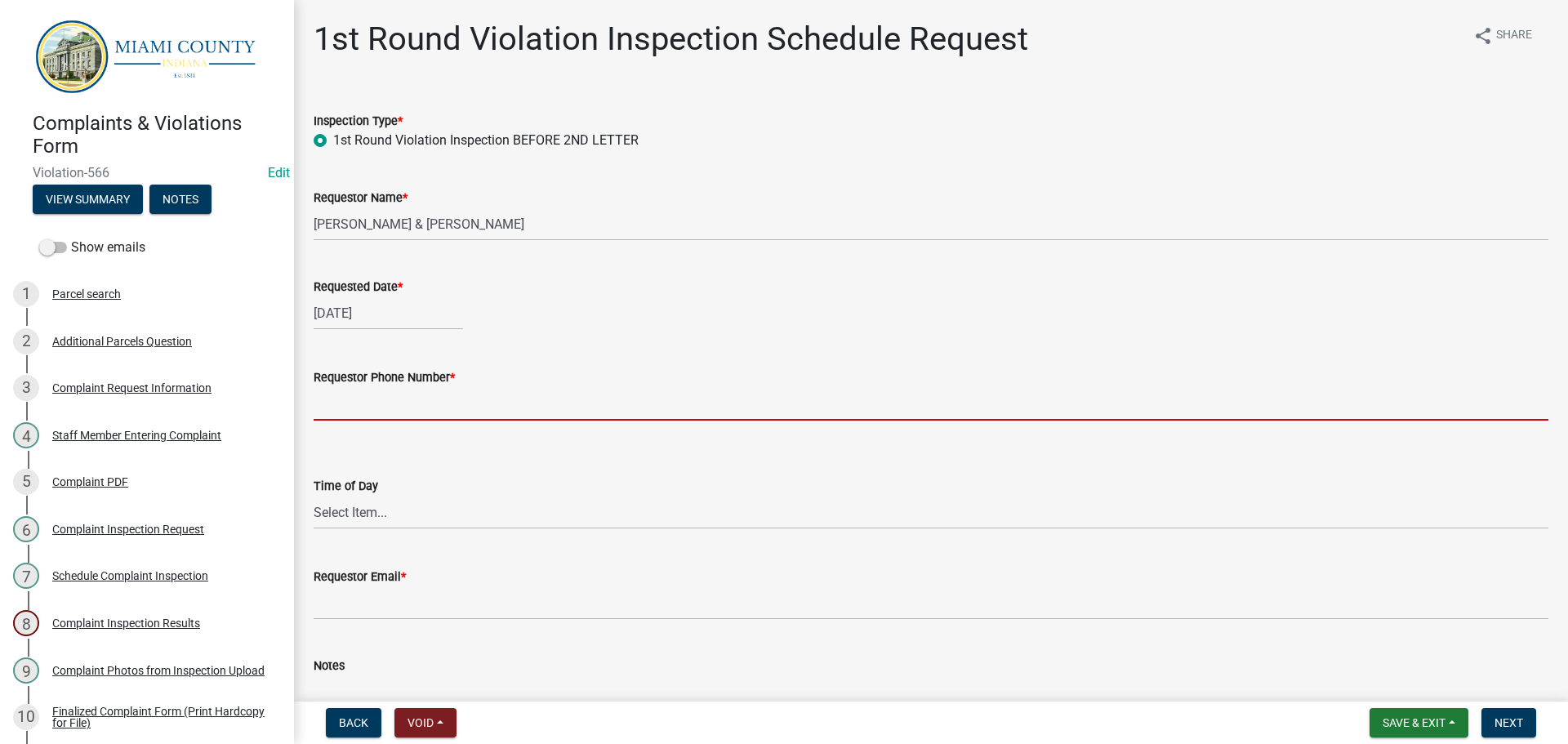
click at [372, 401] on input "Requestor Phone Number *" at bounding box center [931, 404] width 1235 height 33
type input "000-000-0000"
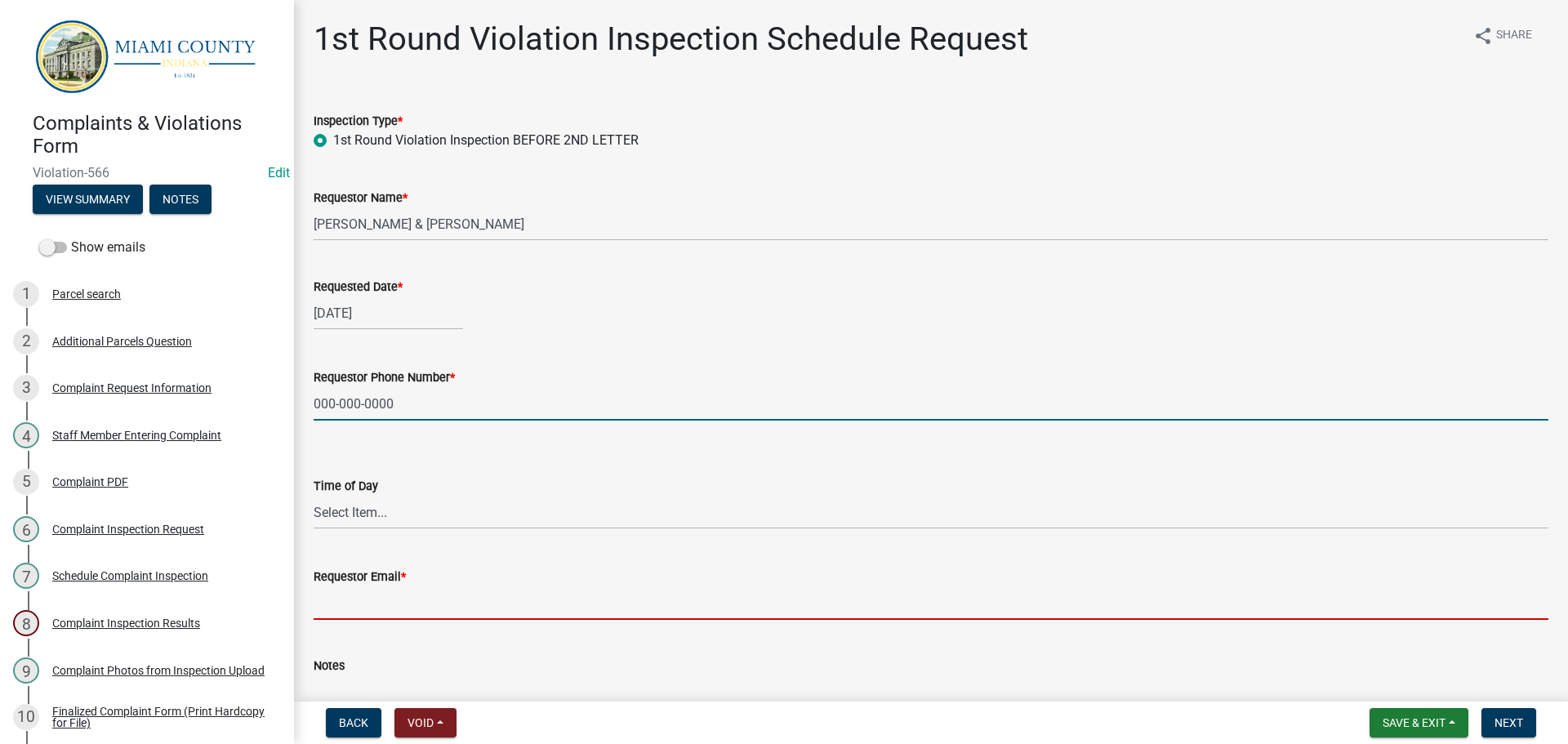
click at [387, 601] on input "Requestor Email *" at bounding box center [931, 603] width 1235 height 33
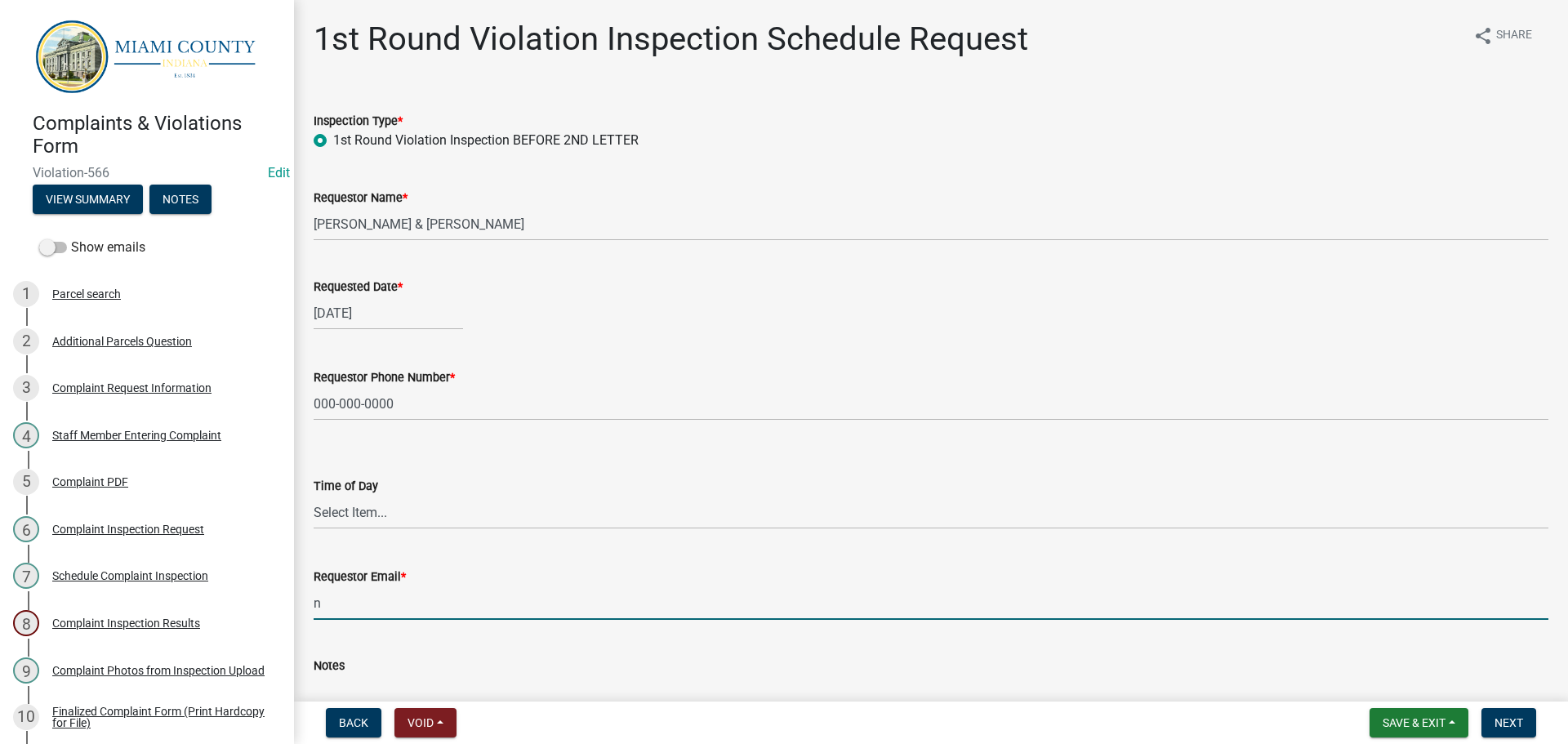
type input "[EMAIL_ADDRESS][DOMAIN_NAME]"
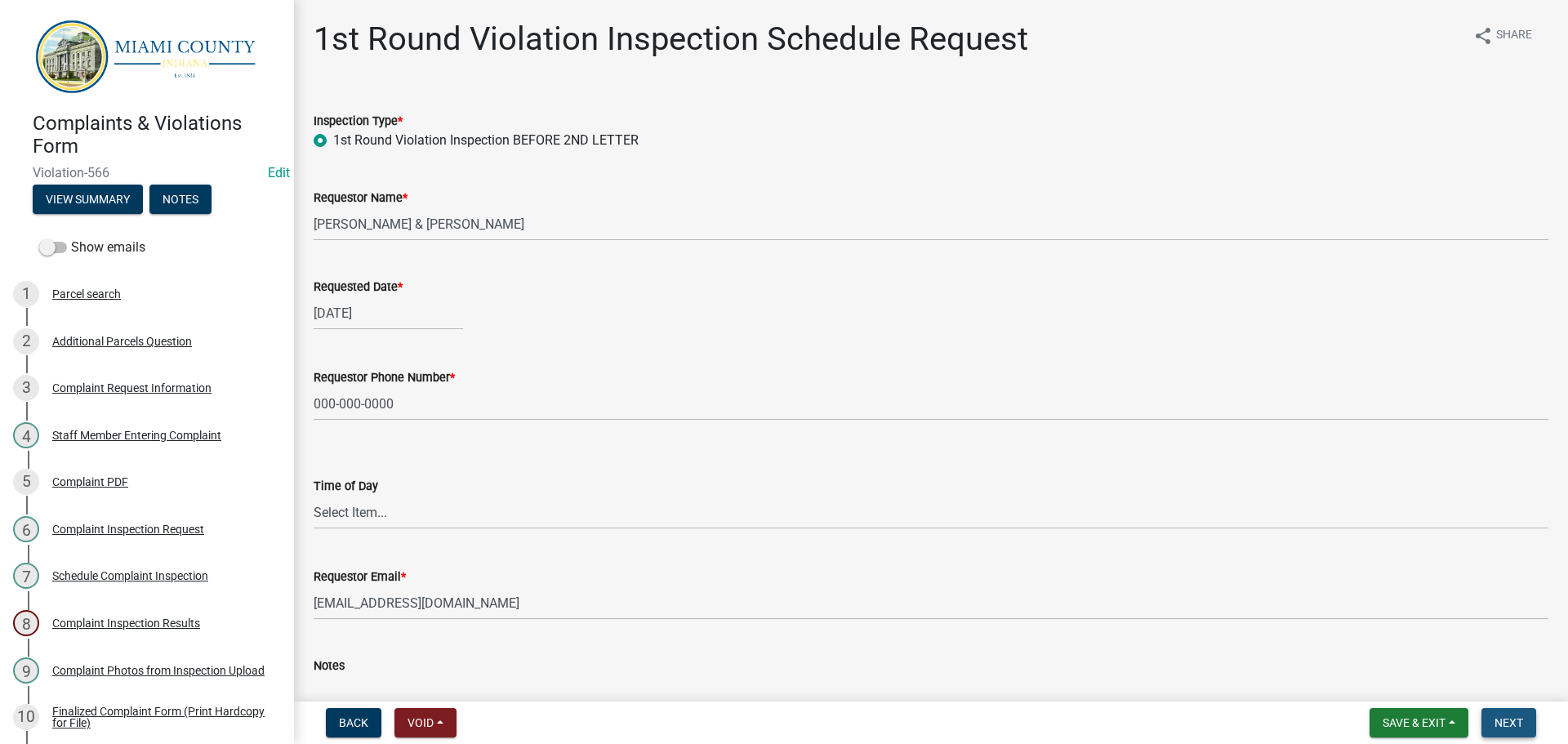
click at [1503, 722] on span "Next" at bounding box center [1509, 722] width 29 height 13
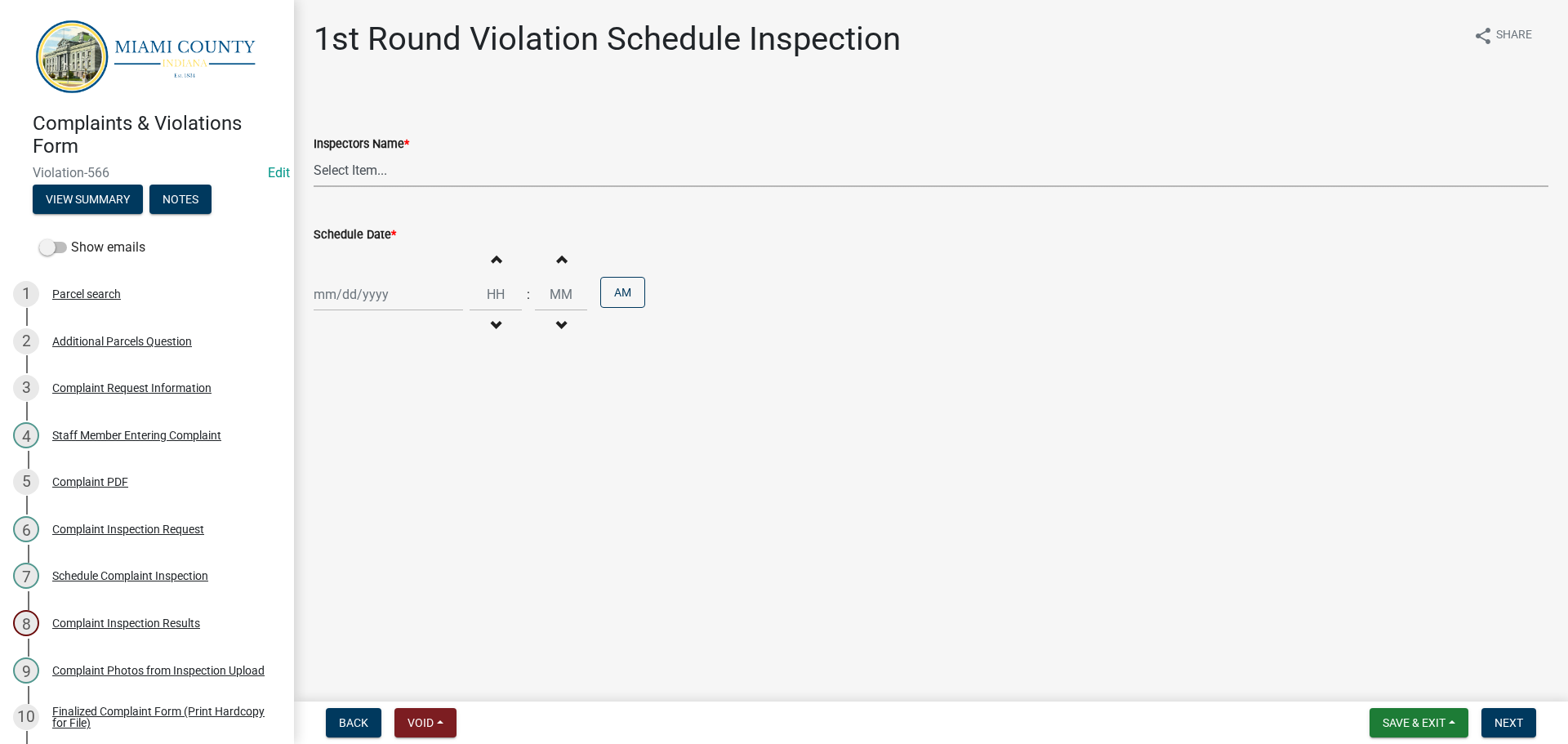
click at [584, 170] on select "Select Item... bmthomas ([PERSON_NAME]) croser ([PERSON_NAME]) [PERSON_NAME] ([…" at bounding box center [931, 170] width 1235 height 33
select select "0324ce59-dc13-463c-88f6-21718b6e040a"
click at [314, 154] on select "Select Item... bmthomas ([PERSON_NAME]) croser ([PERSON_NAME]) [PERSON_NAME] ([…" at bounding box center [931, 170] width 1235 height 33
click at [388, 287] on div at bounding box center [388, 295] width 150 height 33
select select "9"
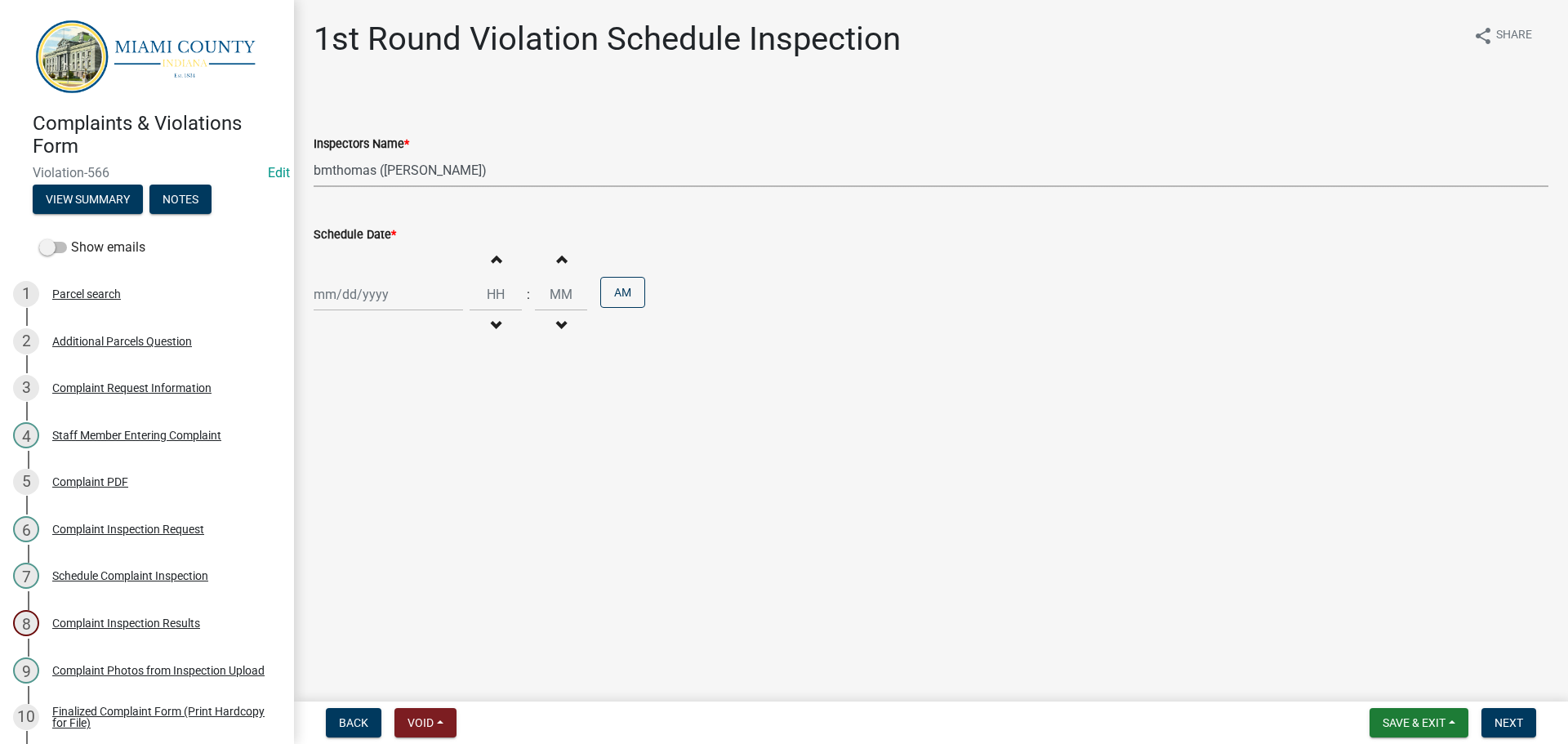
select select "2025"
click at [362, 488] on div "30" at bounding box center [356, 486] width 26 height 26
type input "[DATE]"
click at [1513, 716] on span "Next" at bounding box center [1509, 722] width 29 height 13
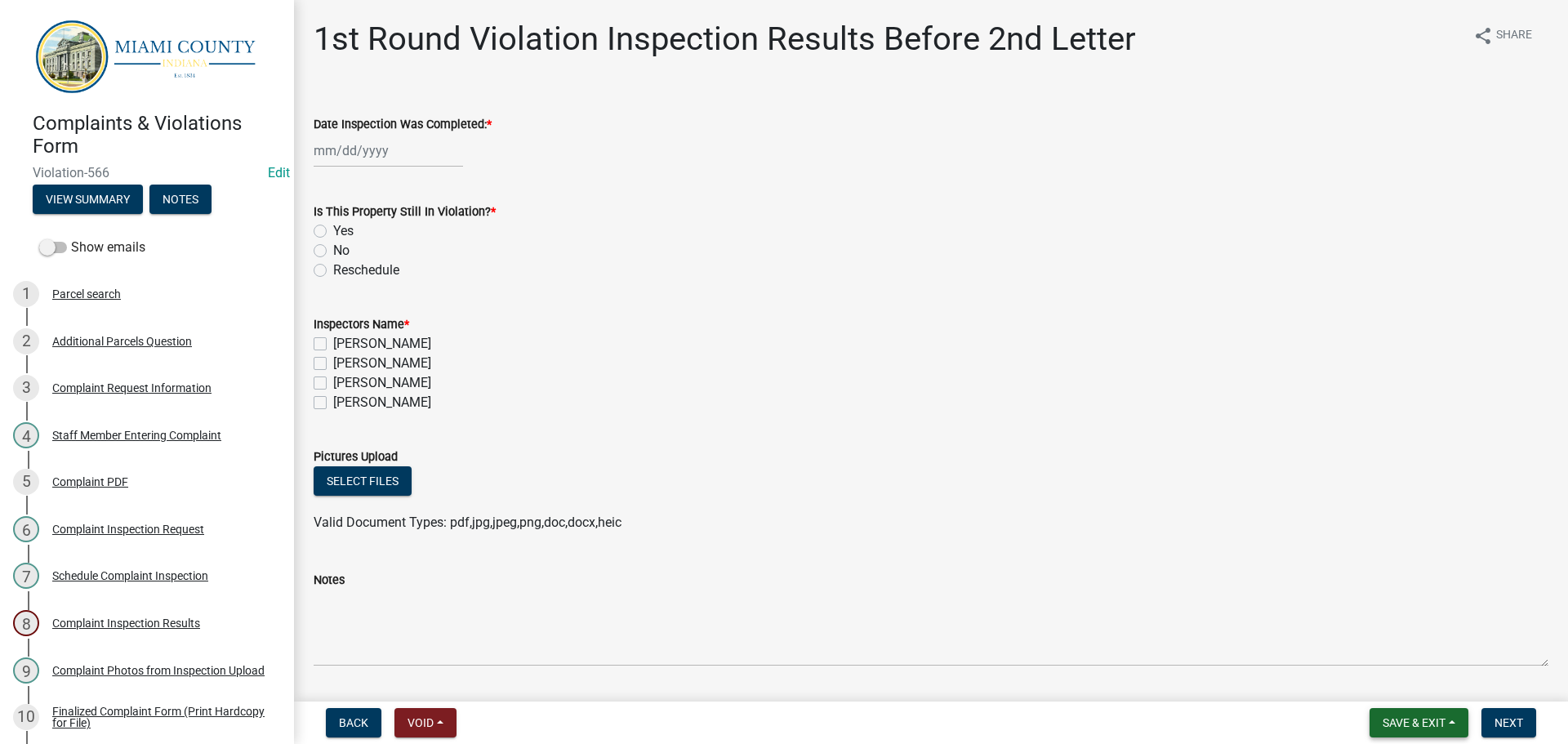
click at [1385, 729] on span "Save & Exit" at bounding box center [1414, 722] width 63 height 13
click at [1372, 683] on button "Save & Exit" at bounding box center [1403, 680] width 130 height 39
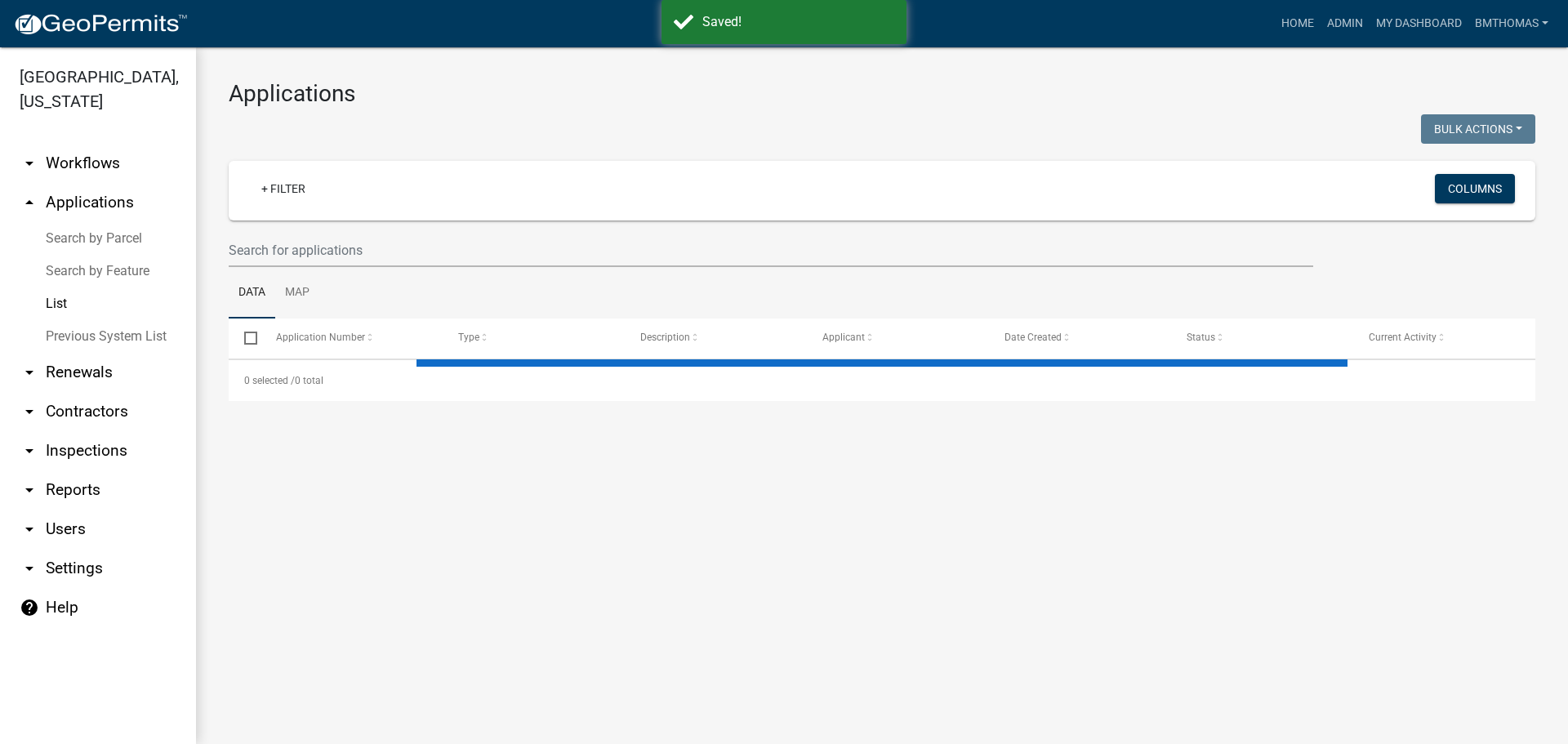
select select "3: 100"
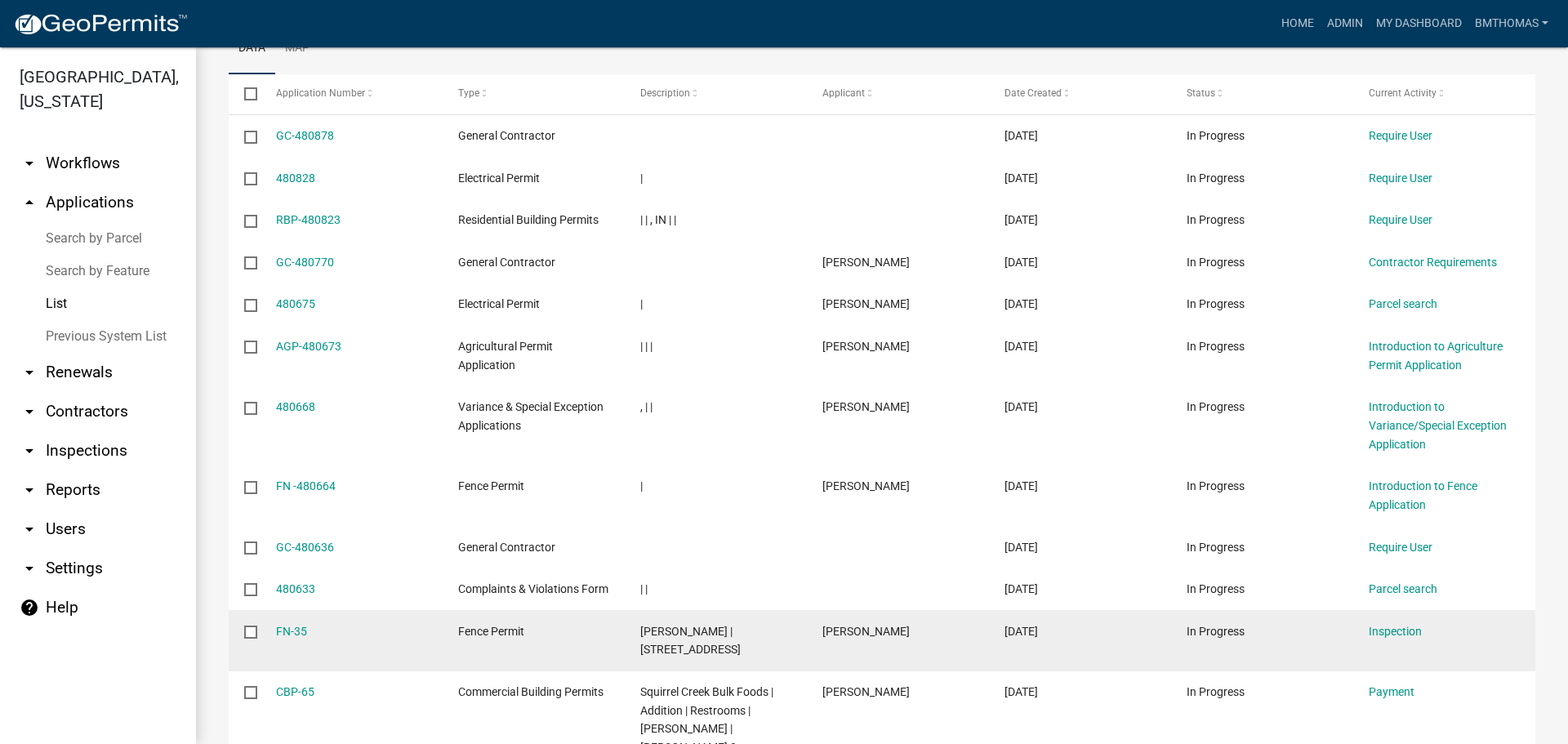
scroll to position [245, 0]
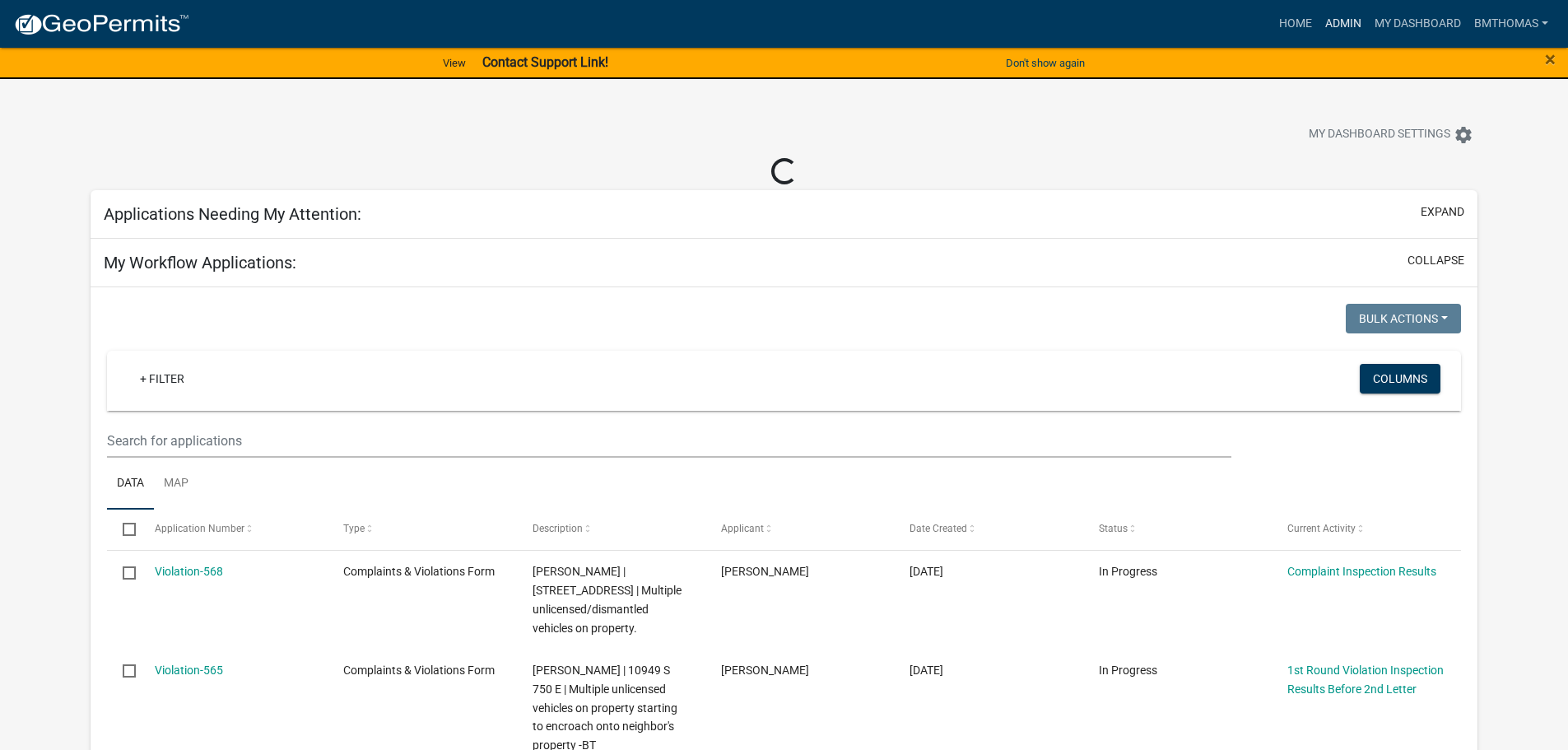
click at [1339, 26] on link "Admin" at bounding box center [1343, 23] width 49 height 31
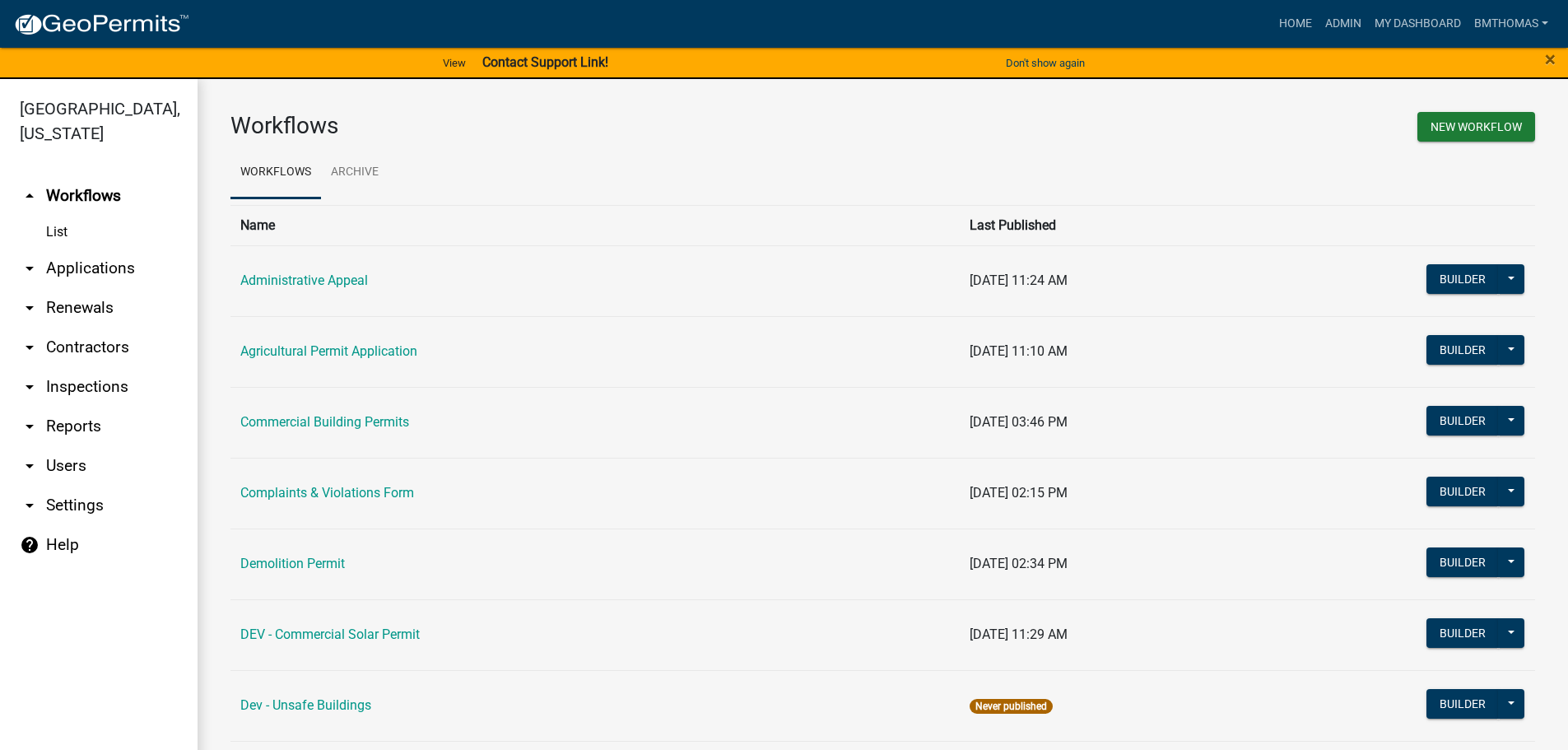
click at [93, 249] on link "arrow_drop_down Applications" at bounding box center [99, 268] width 197 height 40
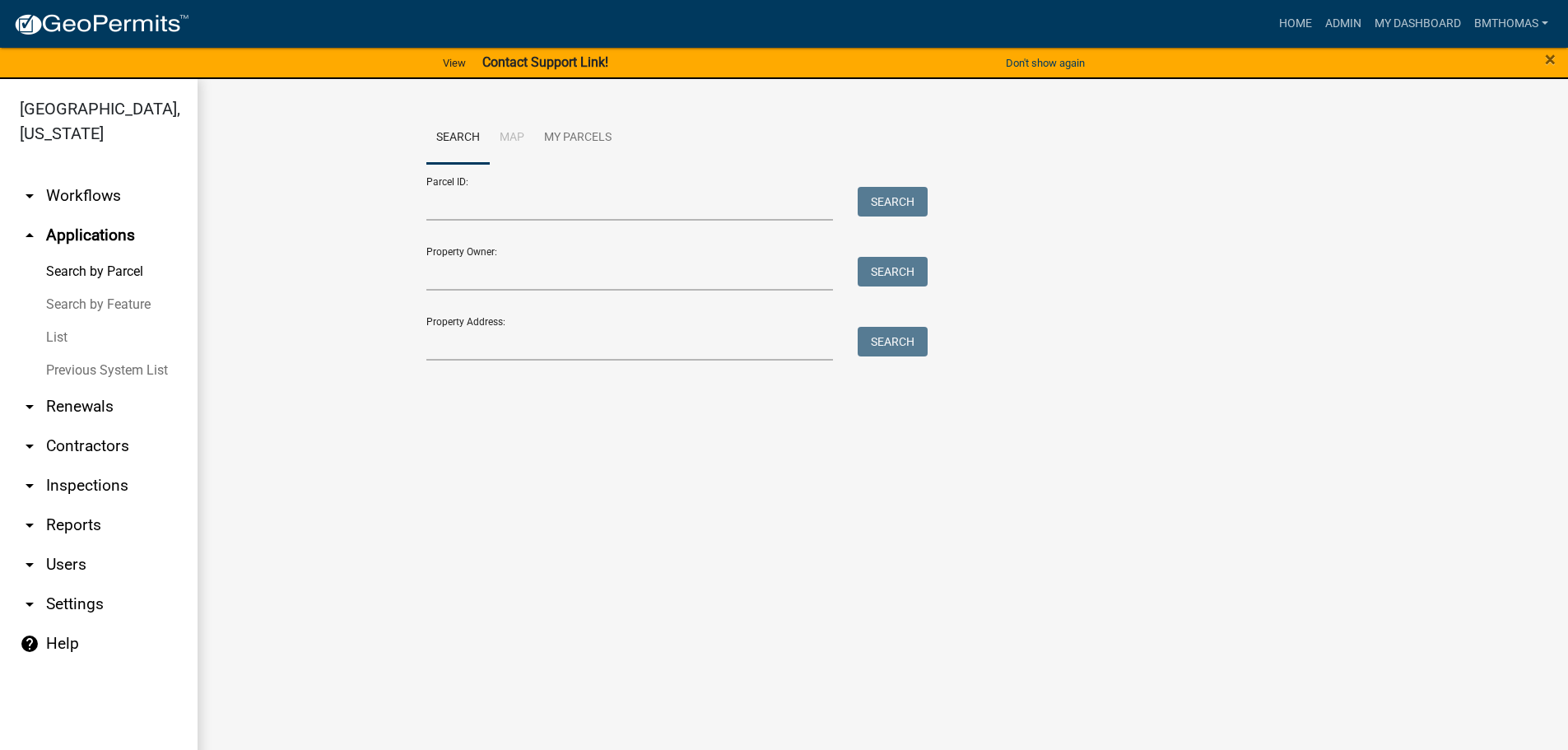
click at [70, 321] on link "List" at bounding box center [99, 337] width 197 height 33
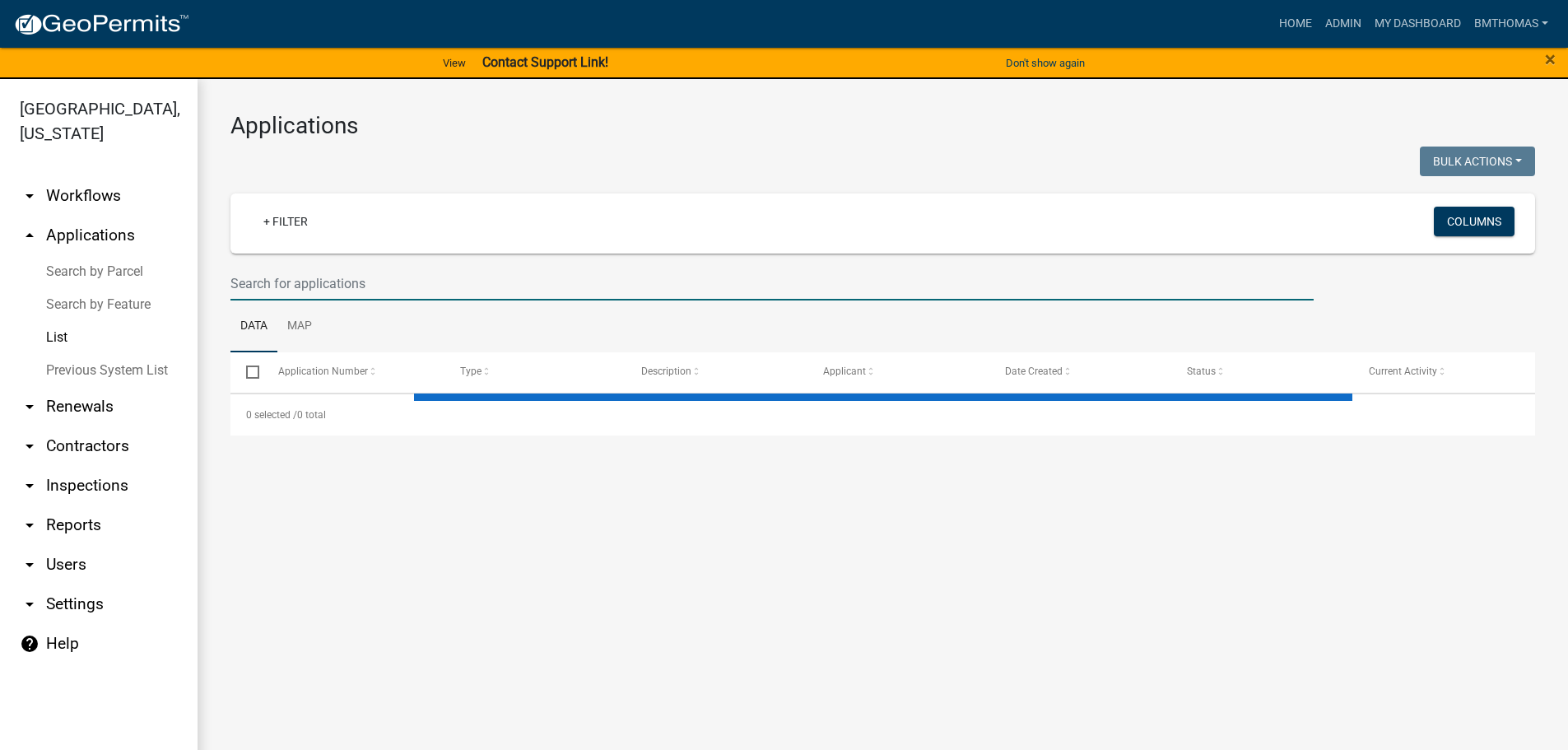
click at [327, 277] on input "text" at bounding box center [771, 284] width 1083 height 33
select select "3: 100"
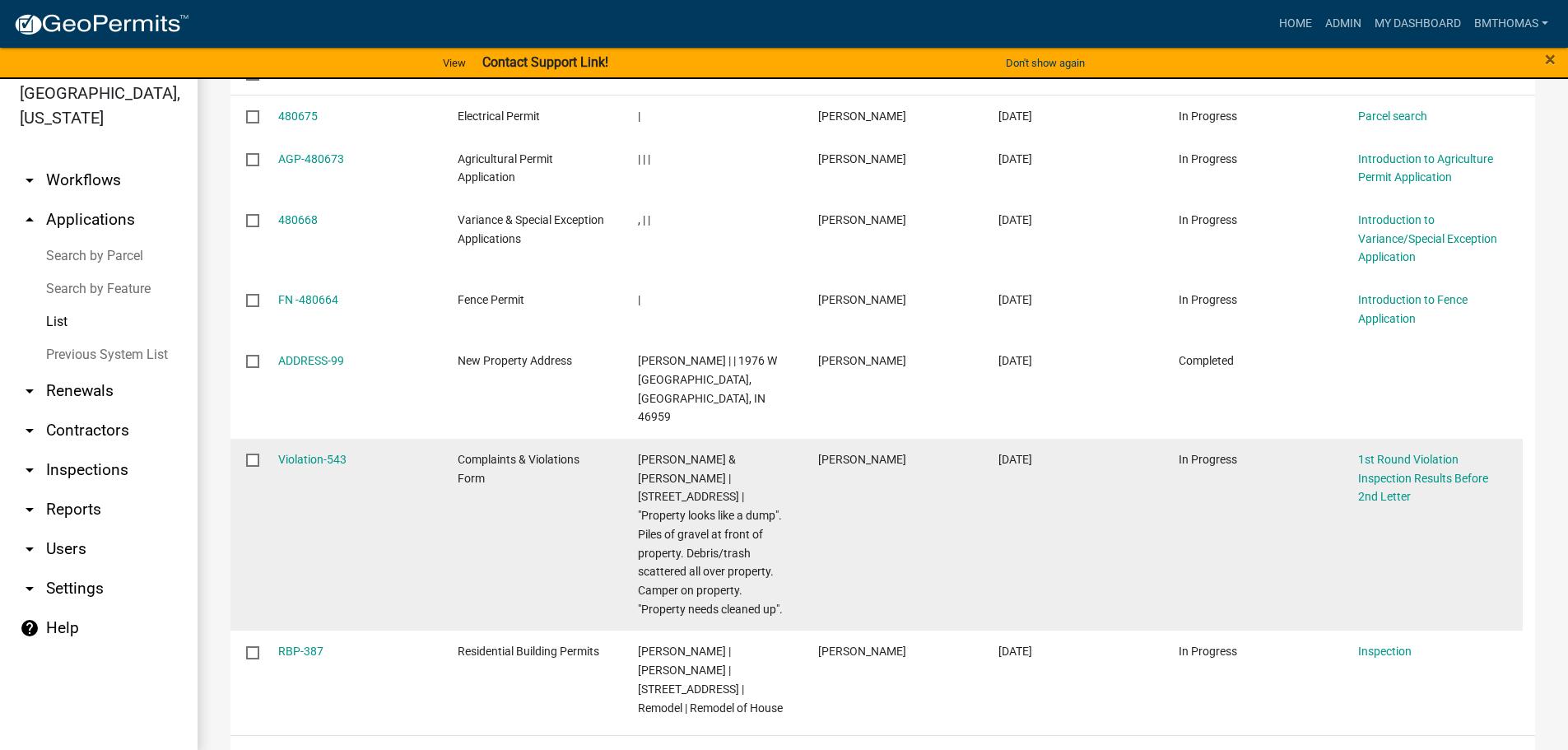
scroll to position [19, 0]
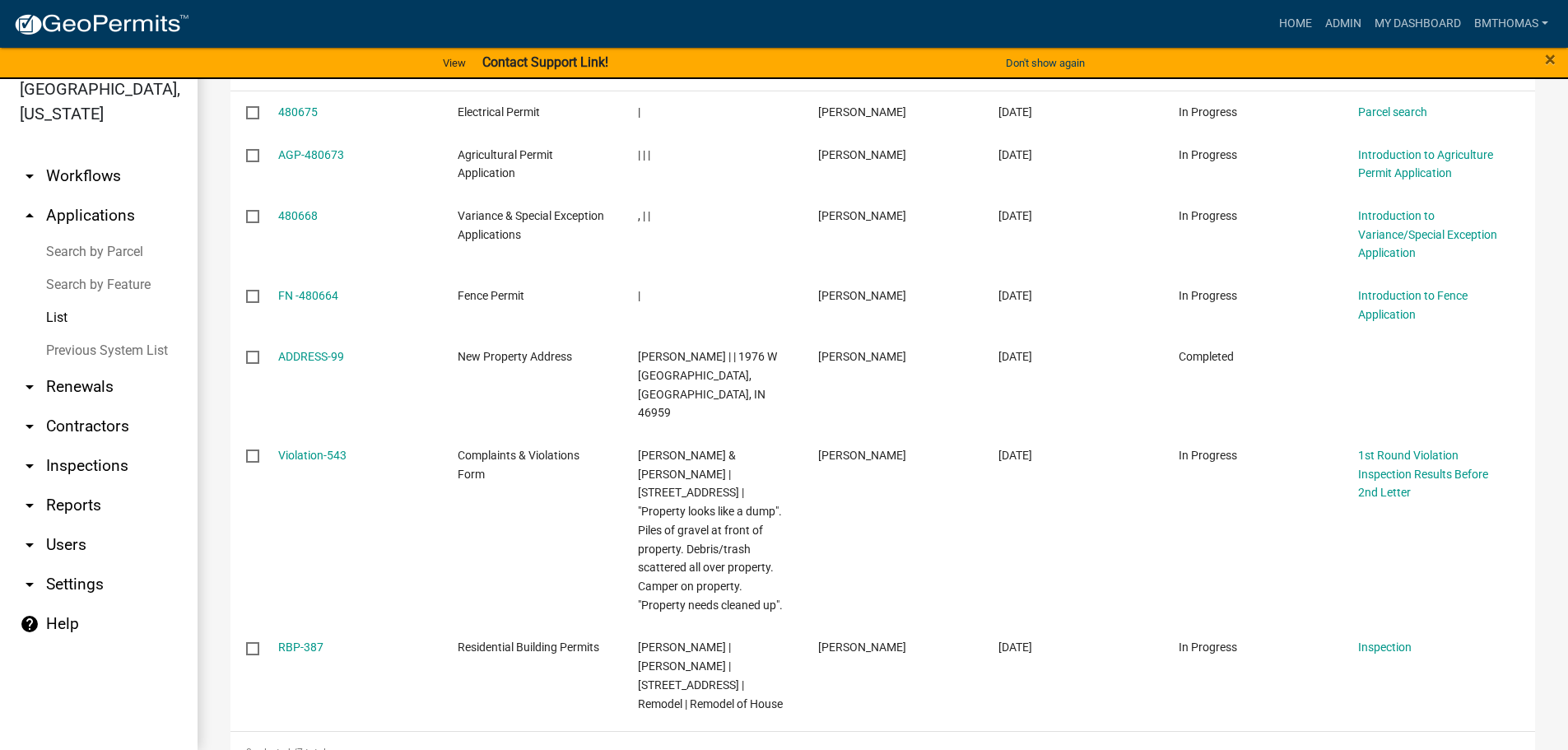
type input "roark"
click at [59, 301] on link "List" at bounding box center [99, 317] width 197 height 33
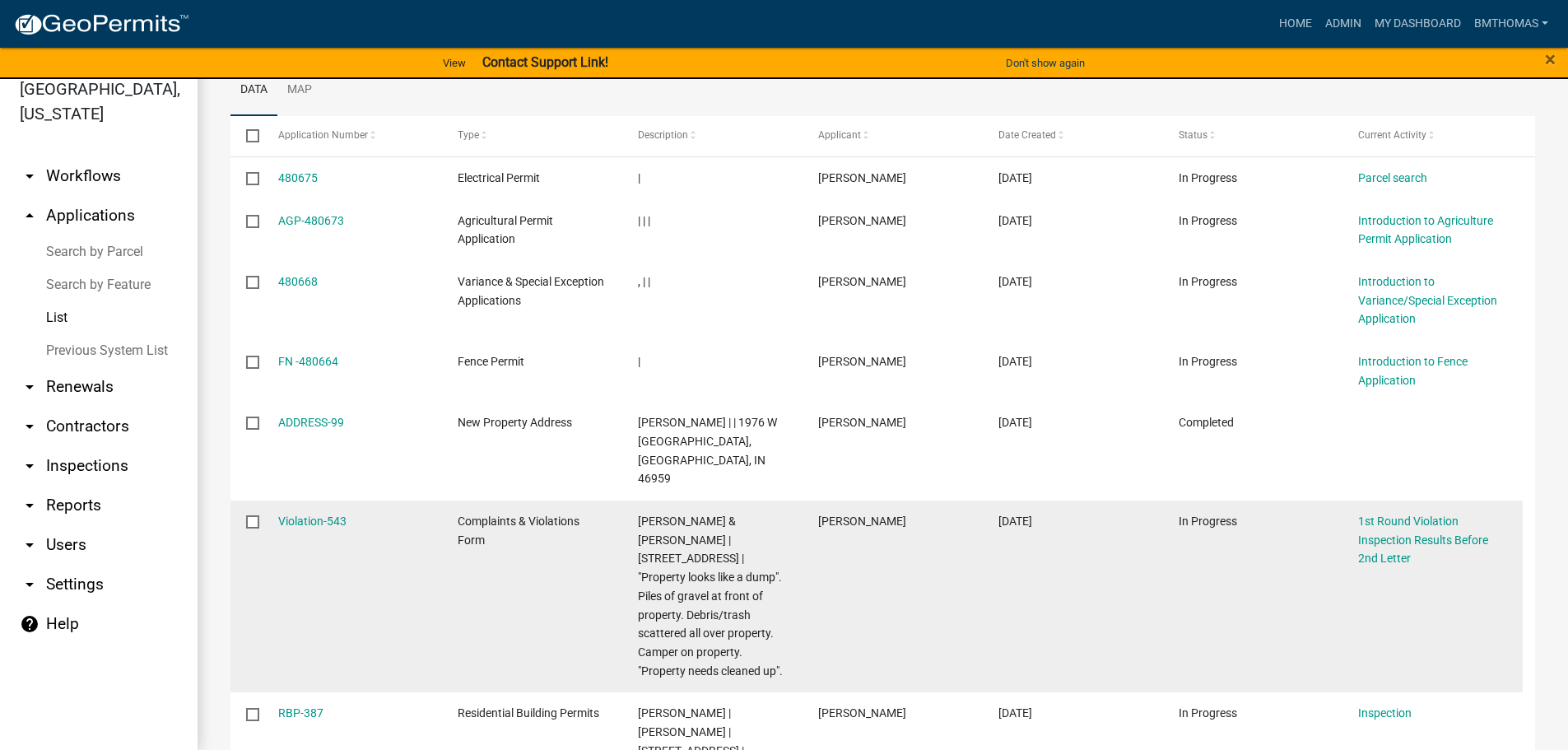
scroll to position [282, 0]
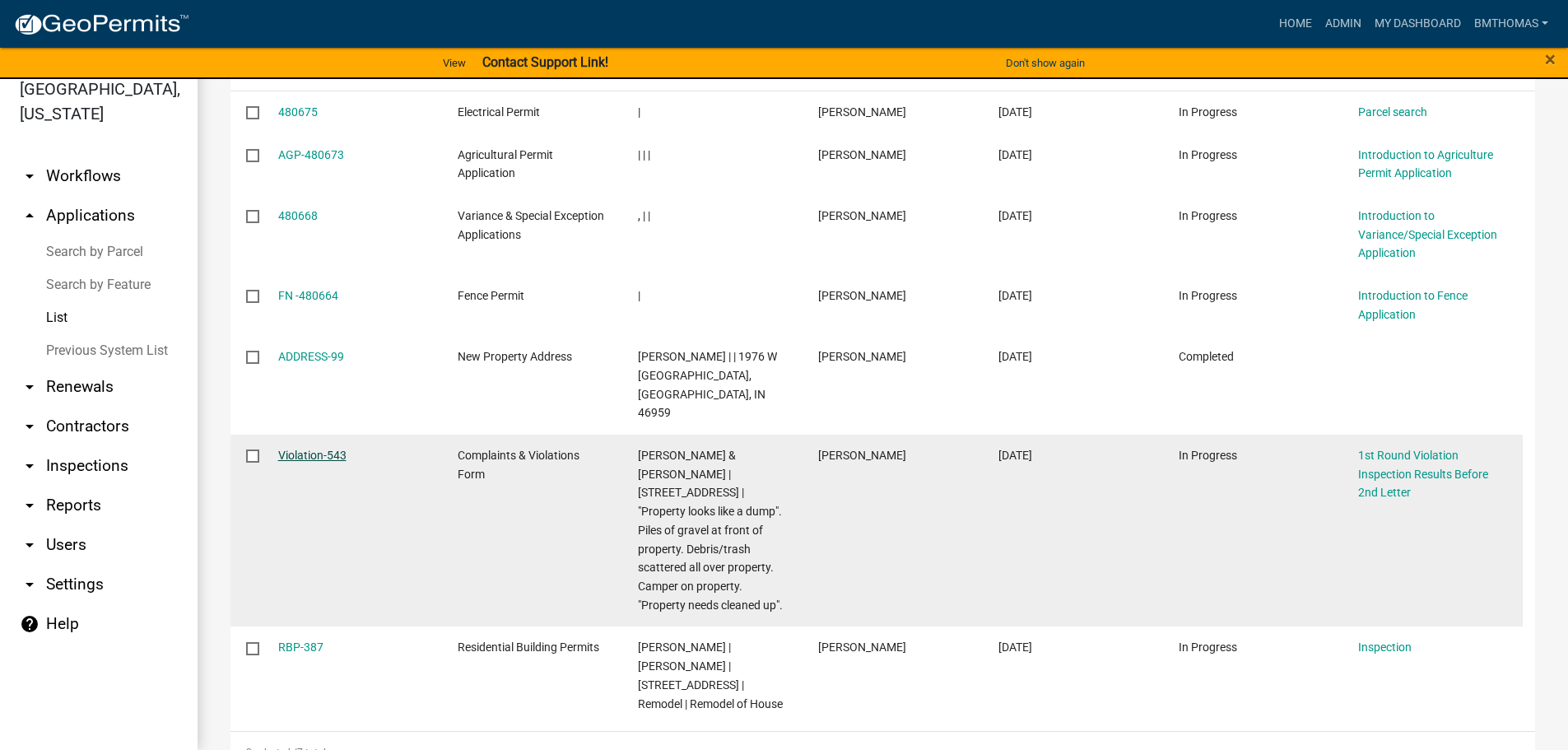
click at [342, 449] on link "Violation-543" at bounding box center [313, 455] width 69 height 13
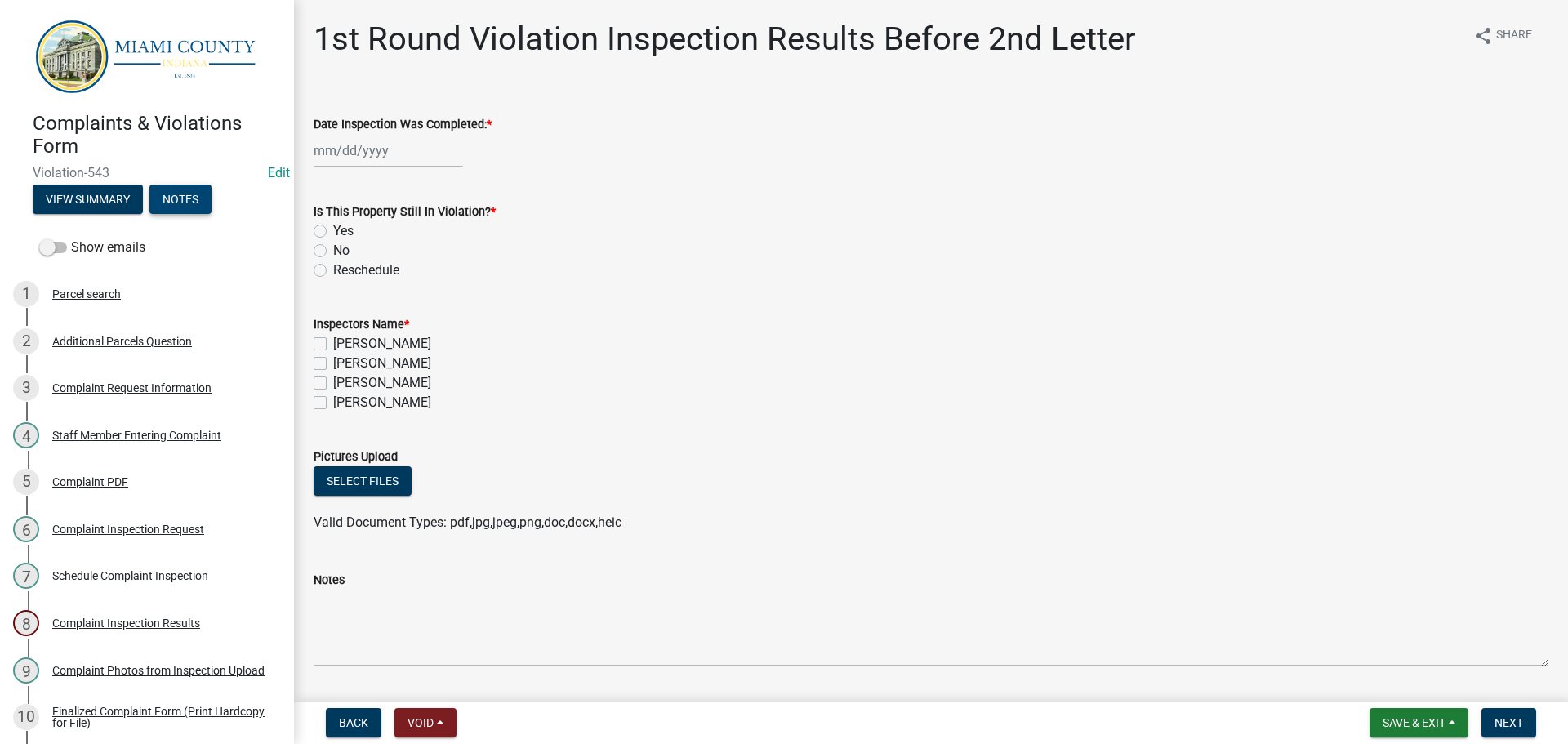
click at [186, 184] on button "Notes" at bounding box center [180, 199] width 62 height 30
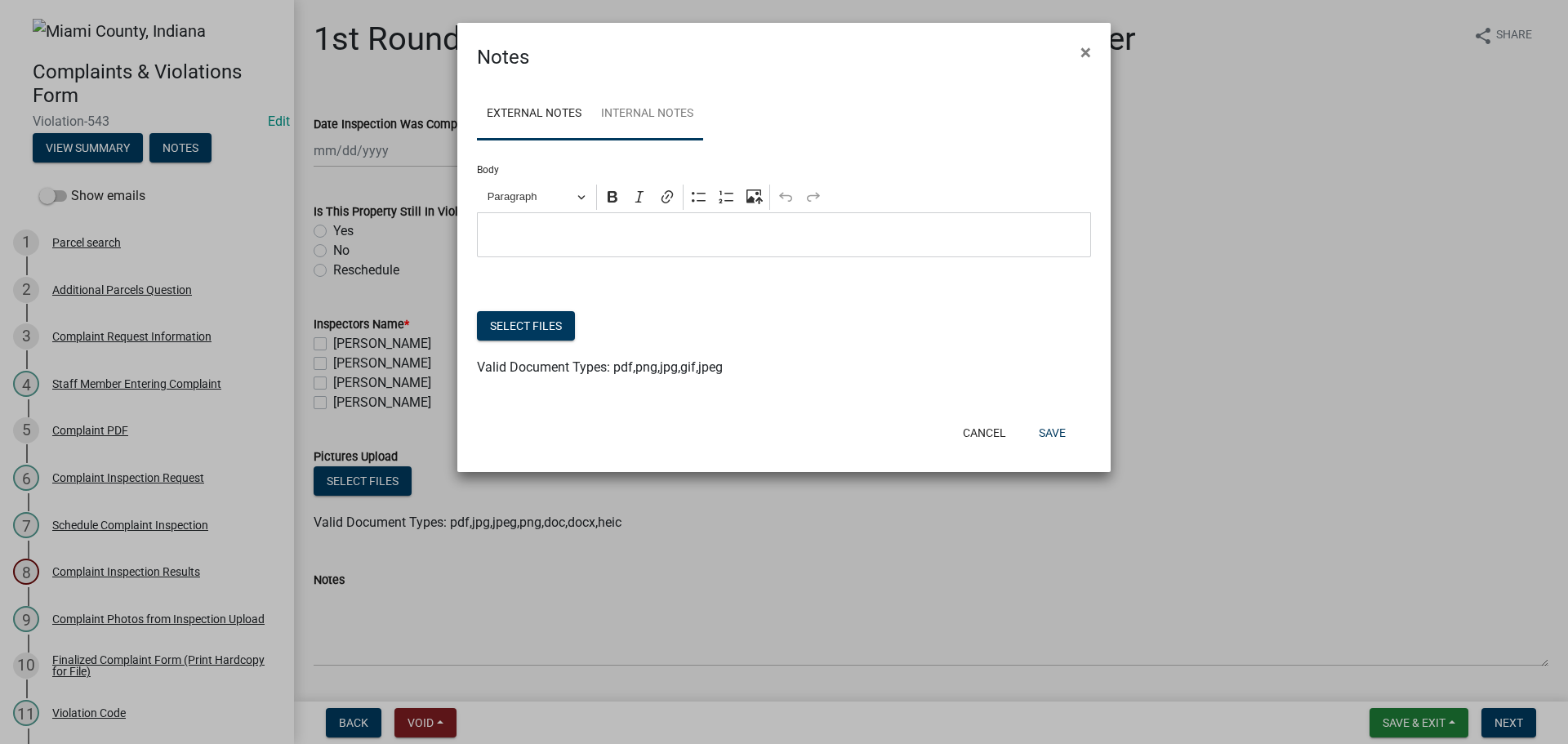
click at [637, 124] on link "Internal Notes" at bounding box center [647, 115] width 112 height 52
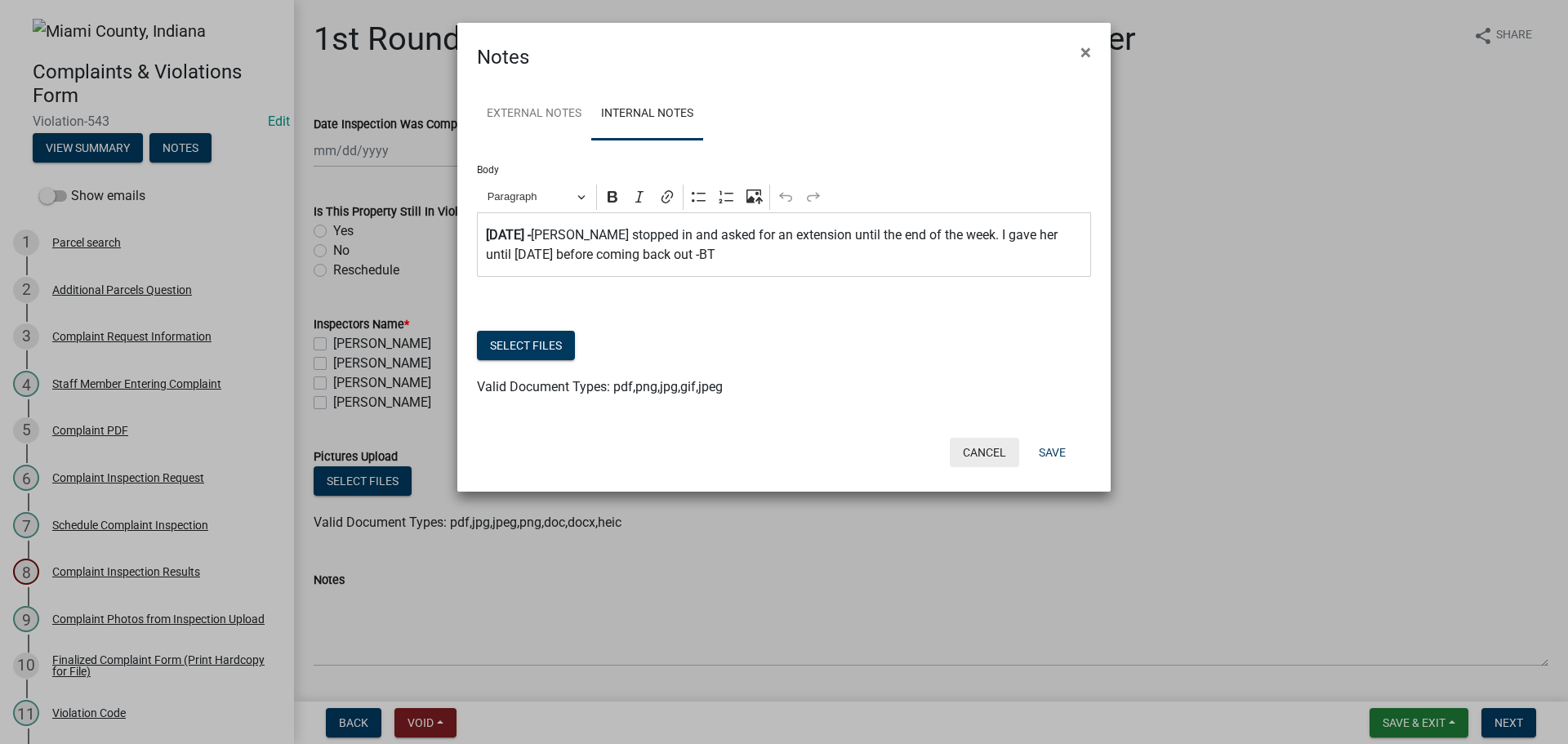
click at [995, 451] on button "Cancel" at bounding box center [984, 453] width 69 height 30
